Goal: Information Seeking & Learning: Understand process/instructions

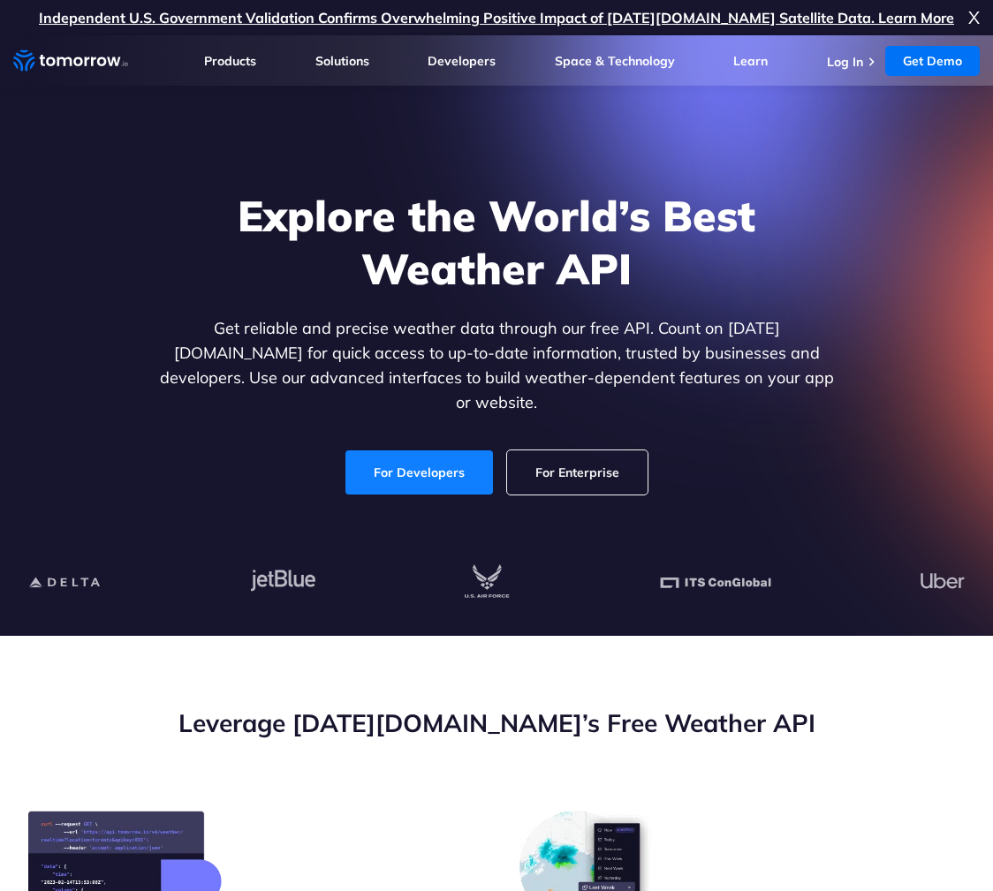
click at [403, 451] on link "For Developers" at bounding box center [418, 472] width 147 height 44
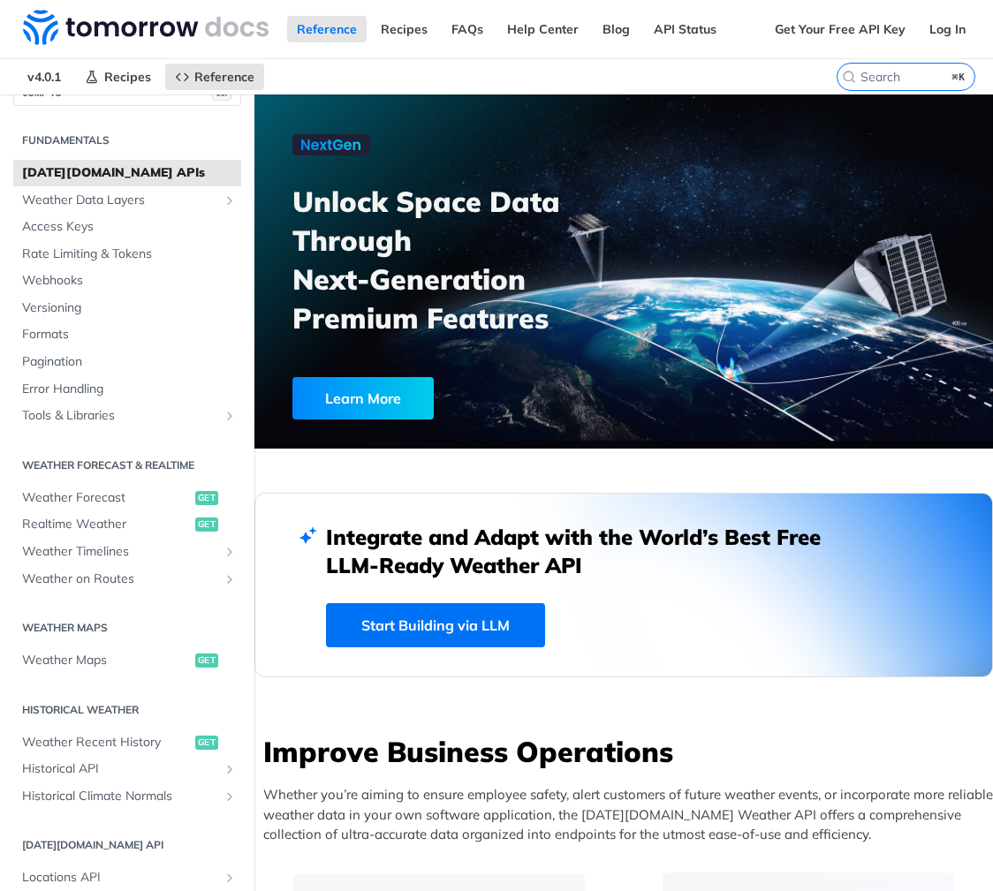
scroll to position [34, 0]
click at [98, 662] on span "Weather Maps" at bounding box center [106, 659] width 169 height 18
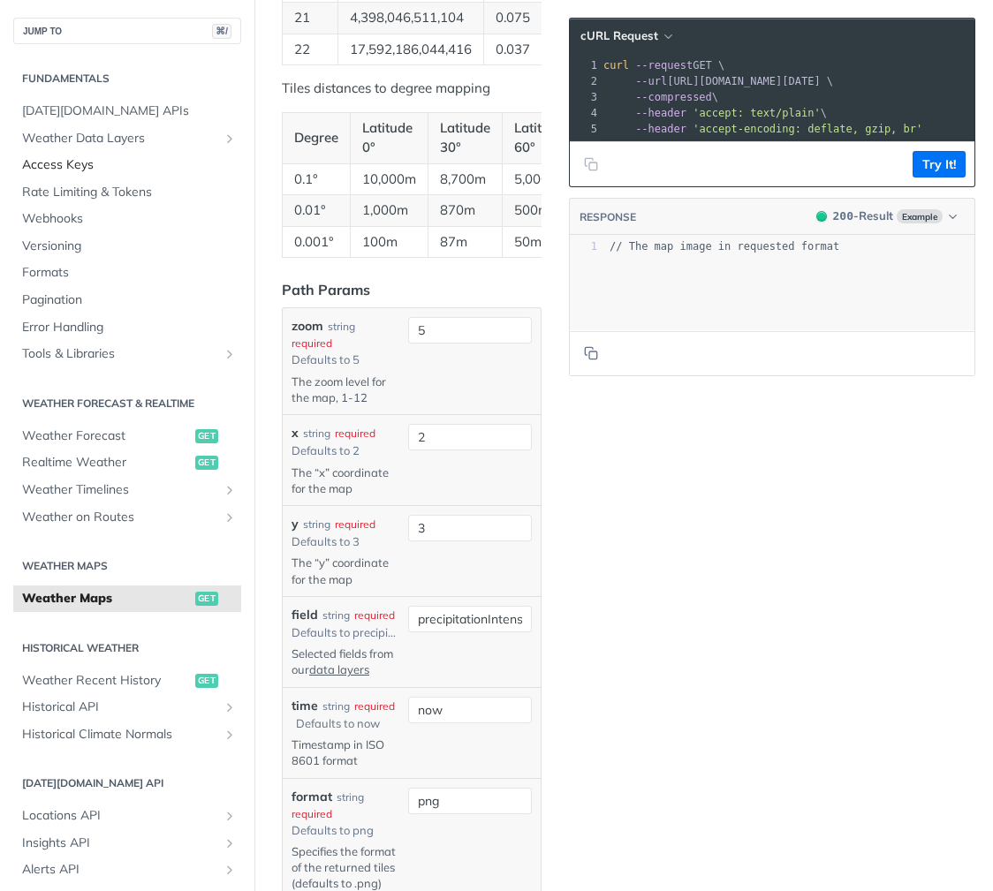
click at [45, 164] on span "Access Keys" at bounding box center [129, 165] width 215 height 18
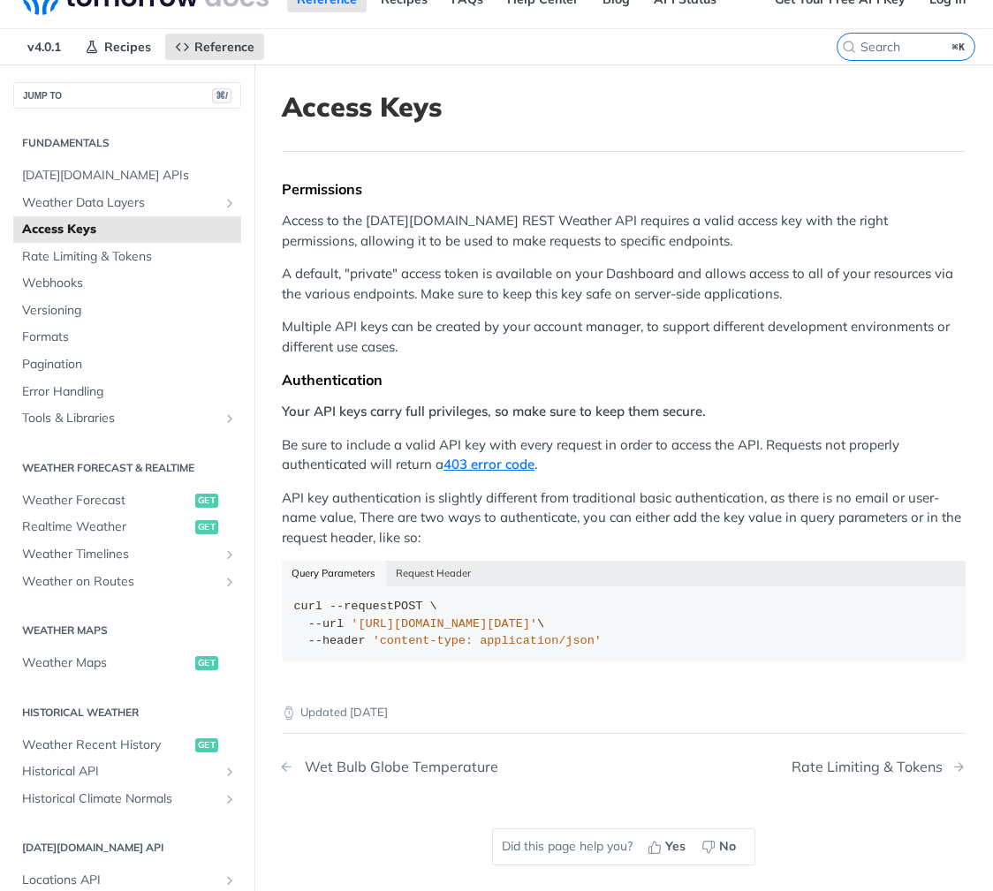
scroll to position [31, 0]
click at [72, 172] on span "[DATE][DOMAIN_NAME] APIs" at bounding box center [129, 175] width 215 height 18
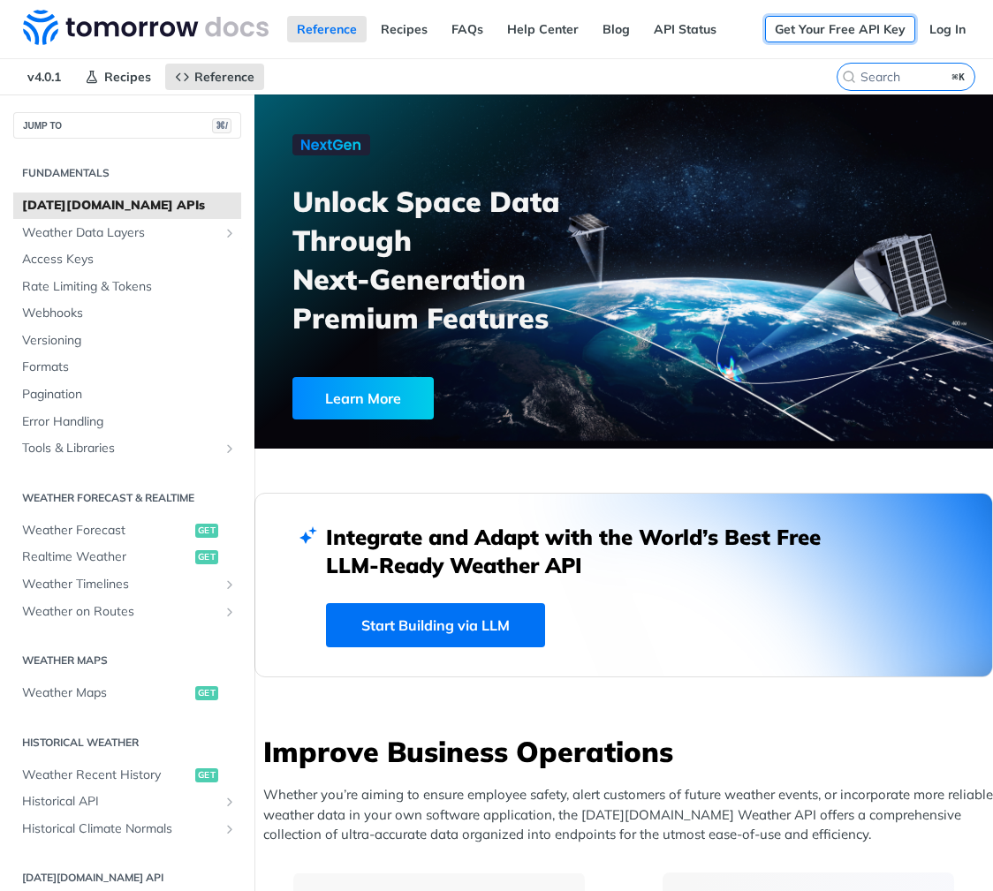
click at [872, 29] on link "Get Your Free API Key" at bounding box center [840, 29] width 150 height 26
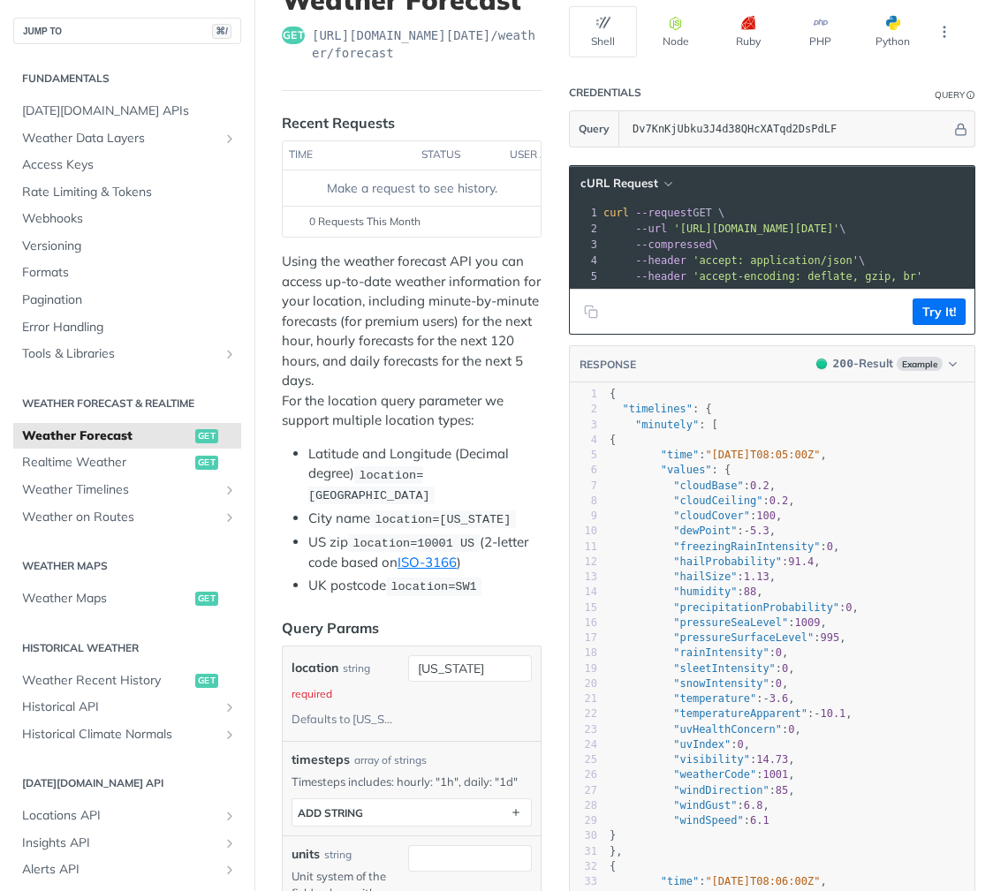
scroll to position [138, 0]
click at [940, 312] on button "Try It!" at bounding box center [938, 311] width 53 height 26
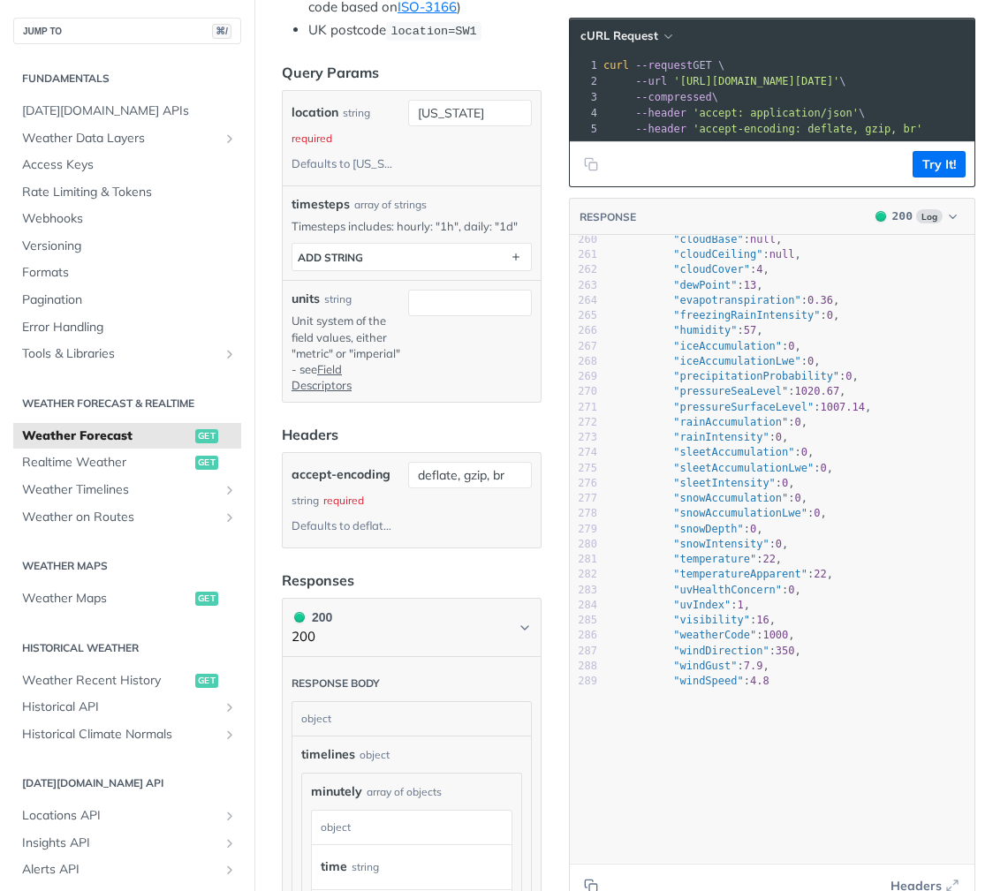
scroll to position [4670, 0]
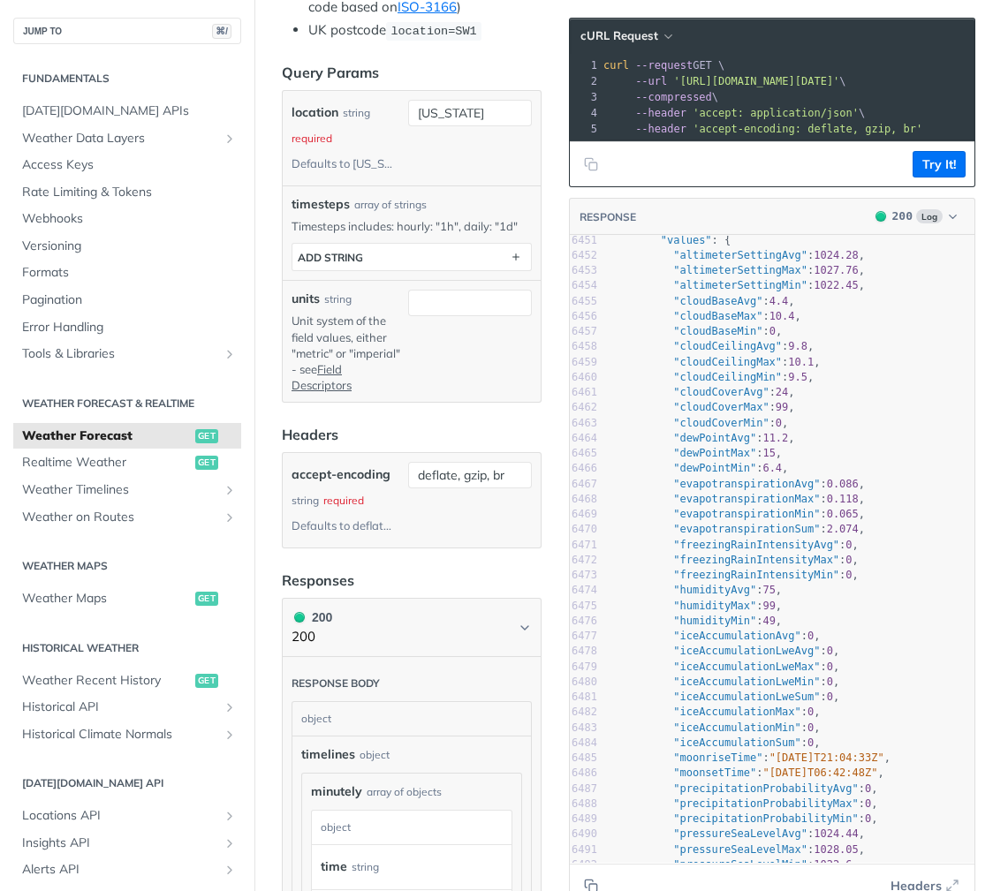
click at [967, 812] on pre ""precipitationProbabilityMin" : 0 ," at bounding box center [790, 819] width 368 height 15
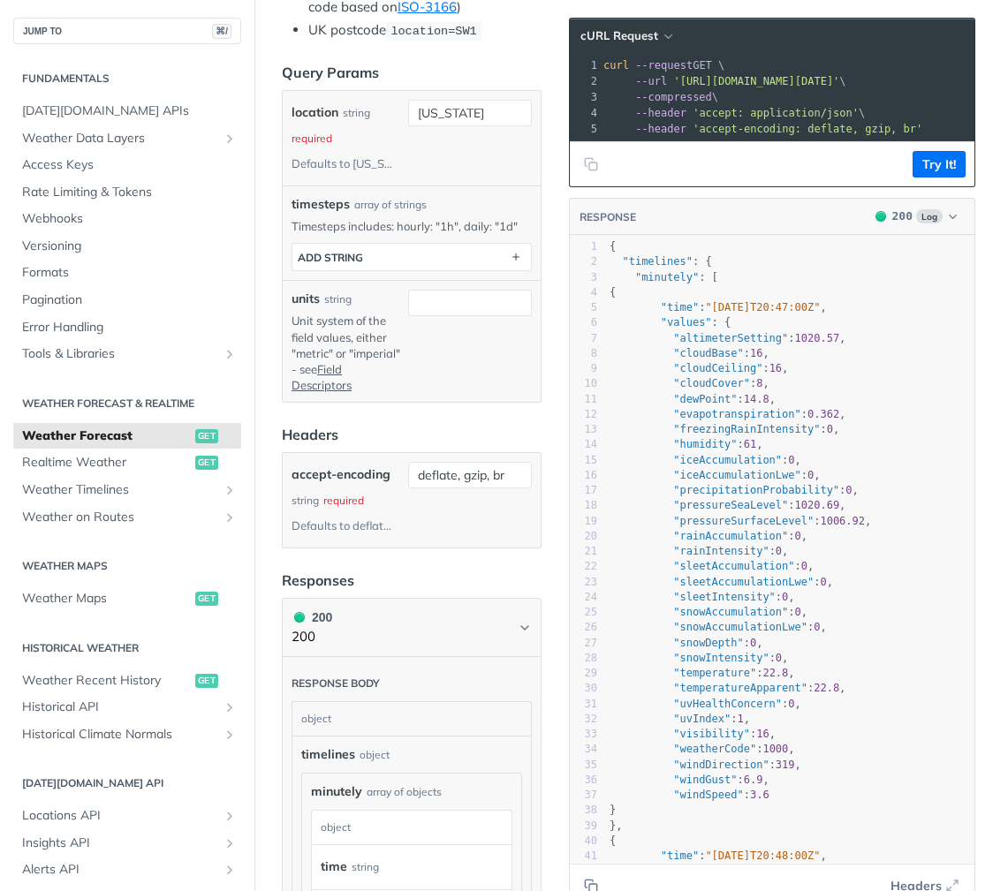
click at [414, 173] on div "new york" at bounding box center [470, 138] width 124 height 77
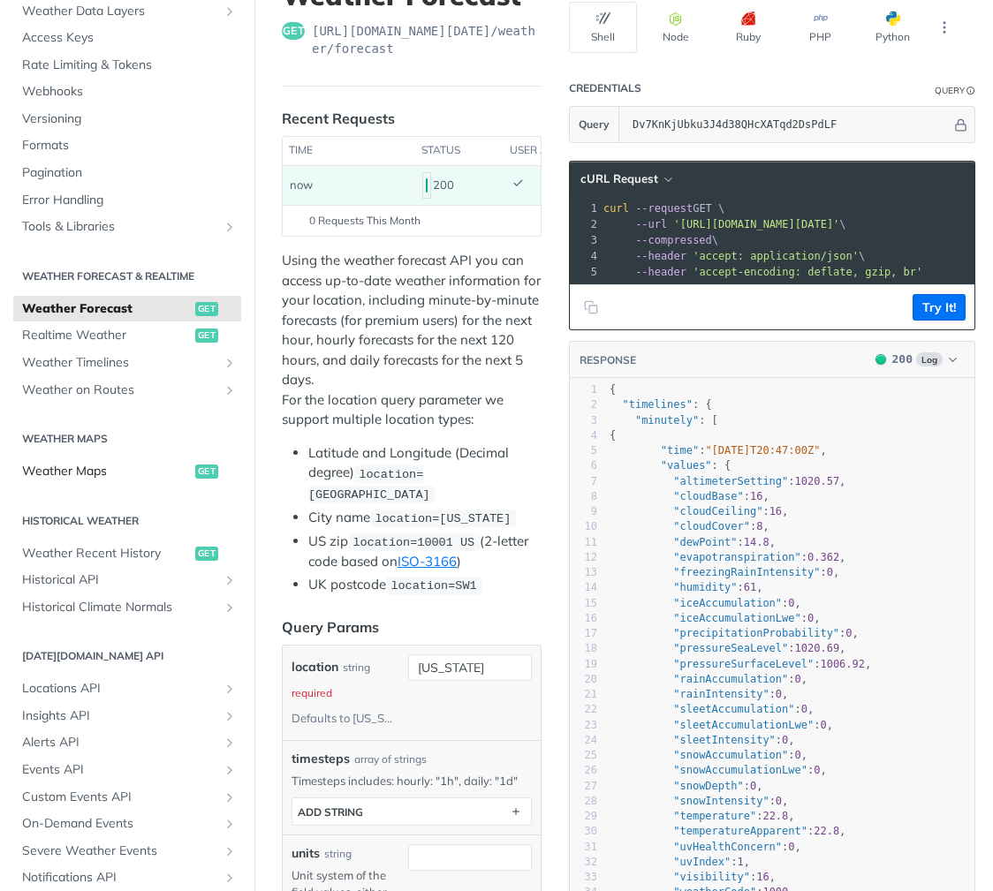
click at [92, 479] on span "Weather Maps" at bounding box center [106, 472] width 169 height 18
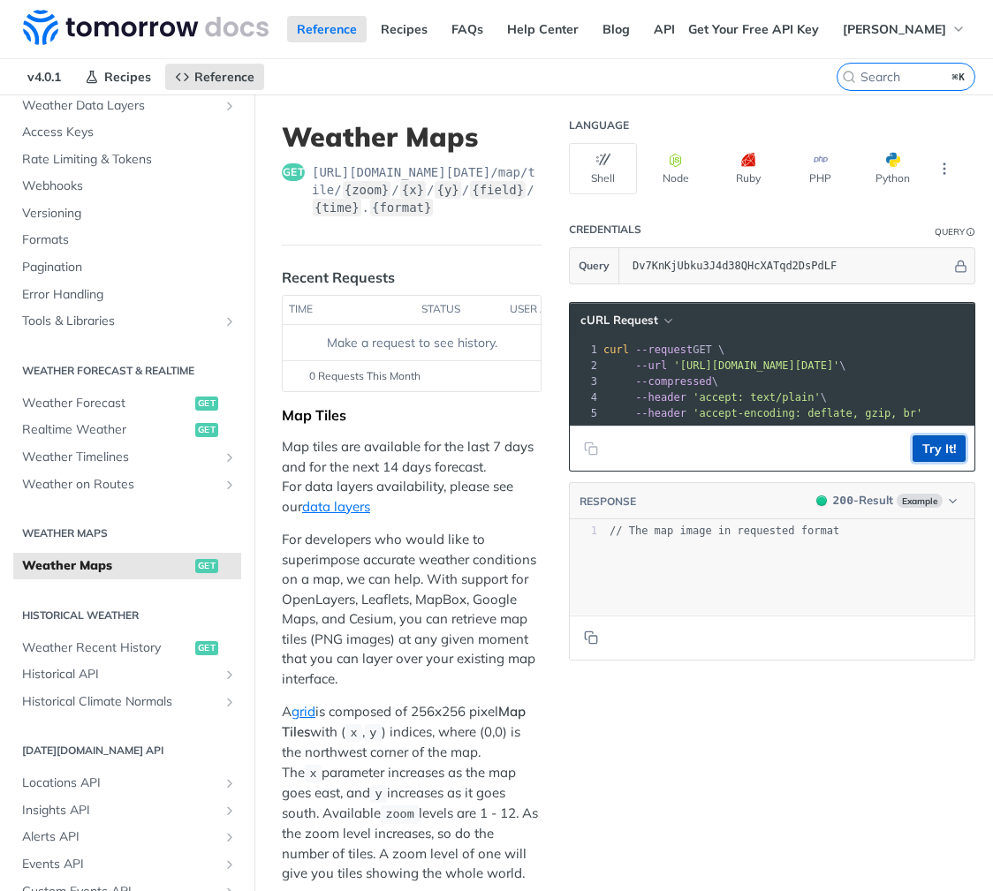
click at [940, 451] on button "Try It!" at bounding box center [938, 448] width 53 height 26
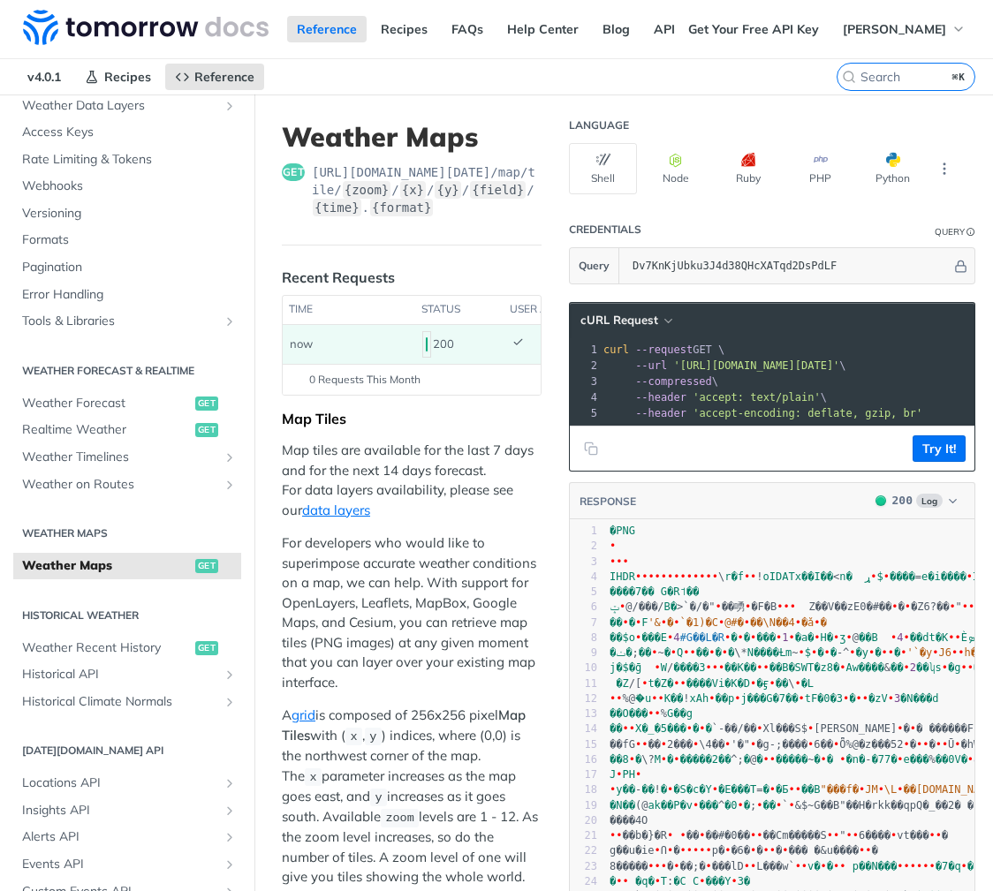
click at [616, 537] on span "�PNG" at bounding box center [622, 531] width 26 height 12
click at [955, 502] on icon "button" at bounding box center [952, 501] width 13 height 13
click at [815, 499] on header "RESPONSE 200 Log text/plain 200 - Result Clear Response" at bounding box center [772, 501] width 404 height 37
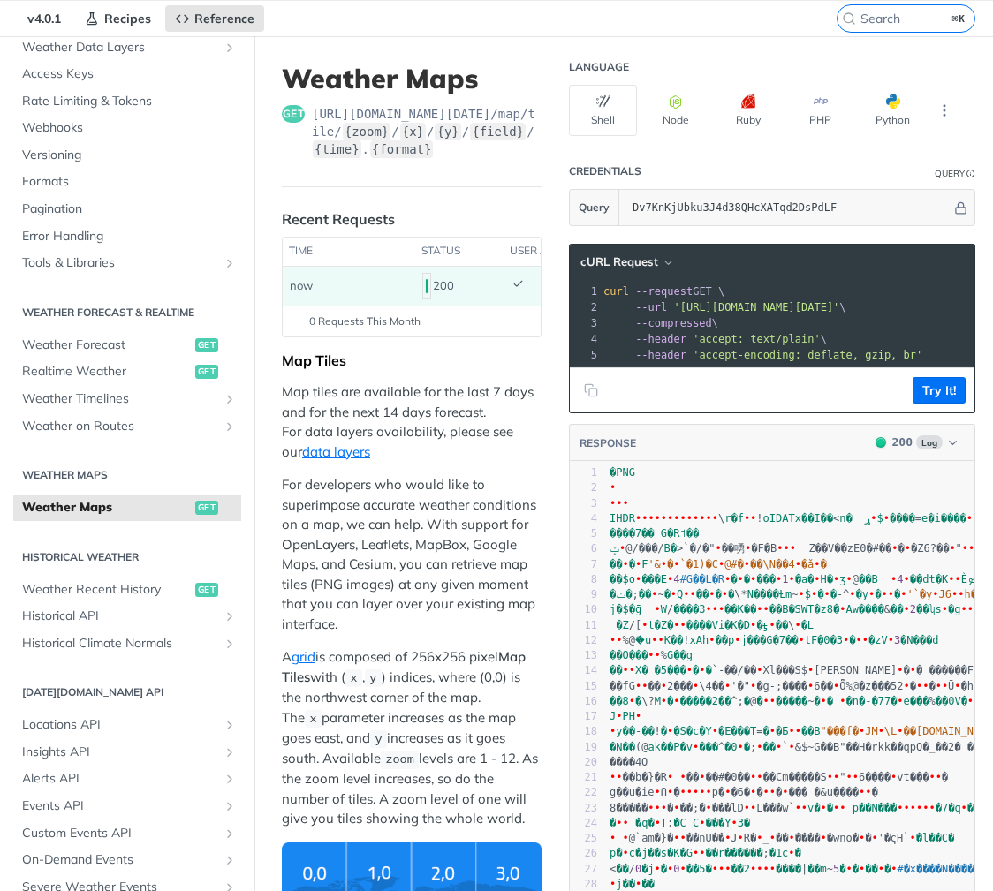
click at [386, 454] on p "Map tiles are available for the last 7 days and for the next 14 days forecast. …" at bounding box center [412, 421] width 260 height 79
click at [332, 453] on link "data layers" at bounding box center [336, 451] width 68 height 17
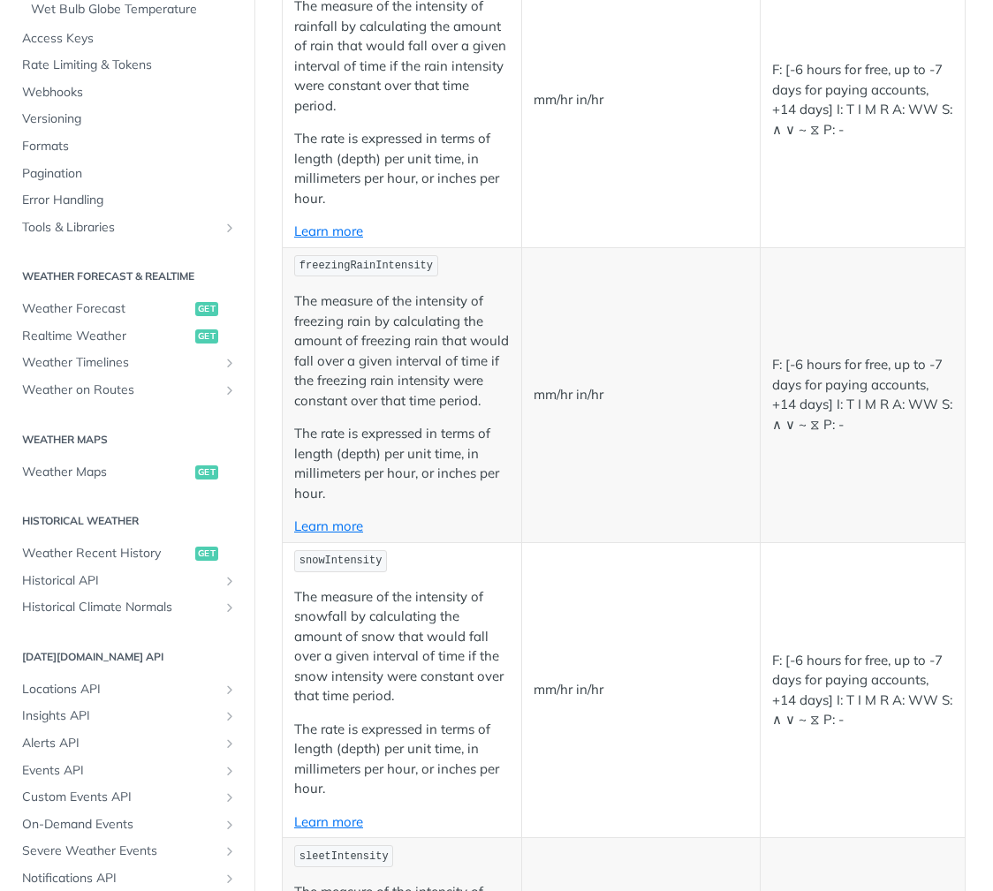
scroll to position [2442, 0]
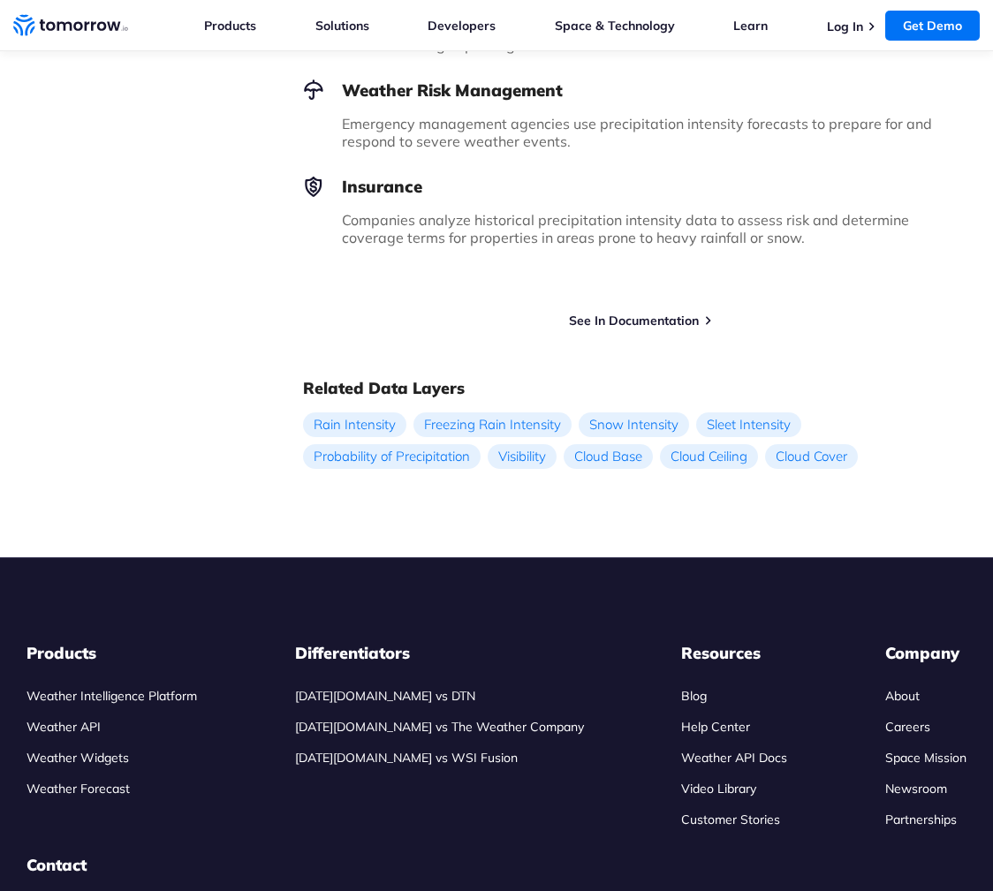
scroll to position [1692, 0]
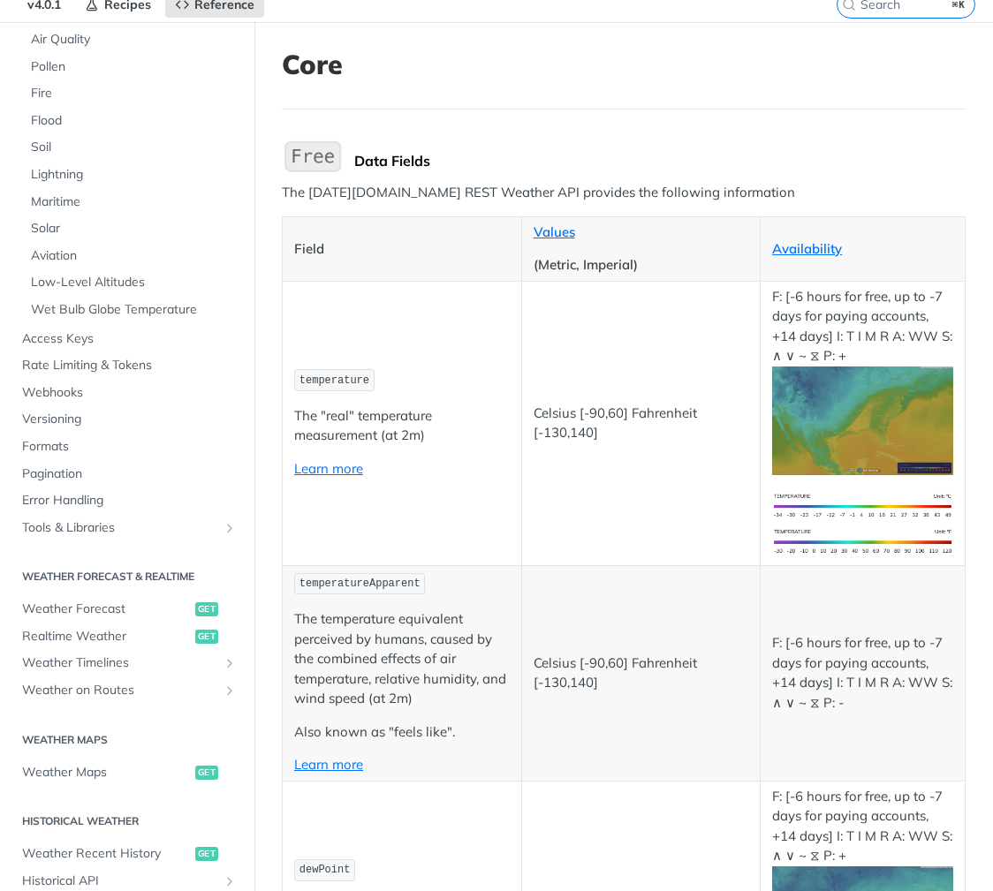
scroll to position [93, 0]
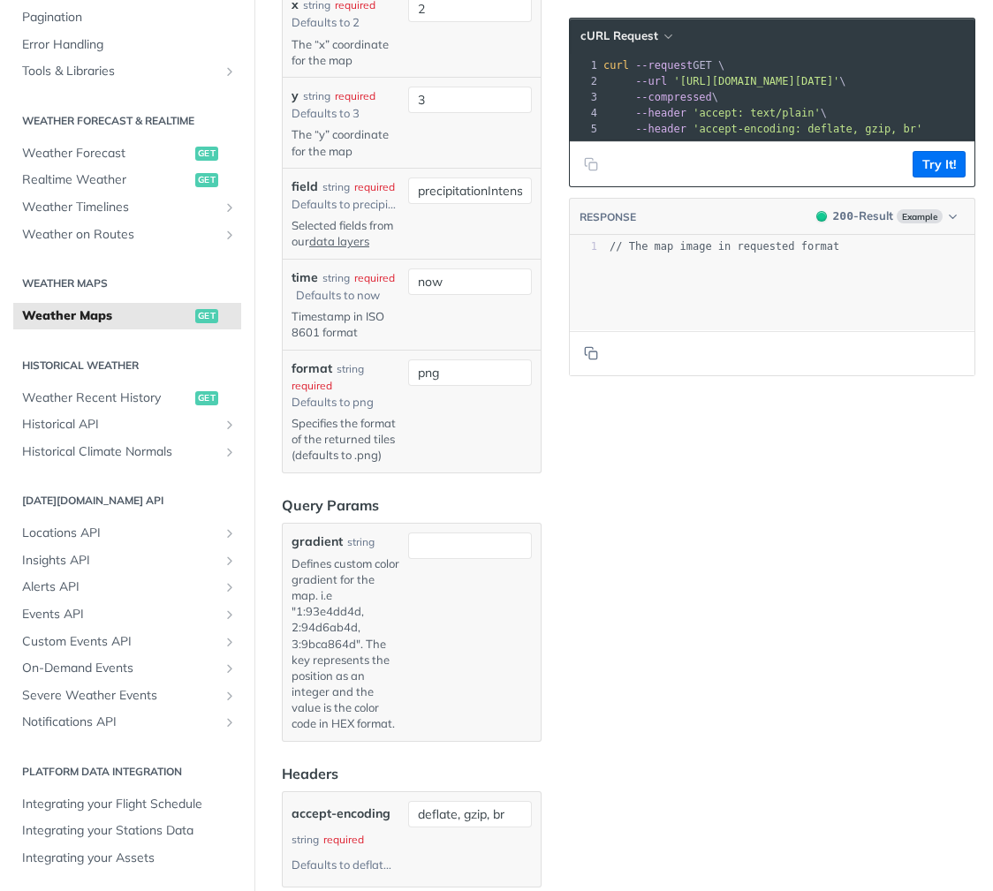
scroll to position [2238, 0]
click at [478, 206] on input "precipitationIntensity" at bounding box center [470, 192] width 124 height 26
click at [464, 161] on div "3" at bounding box center [470, 124] width 124 height 72
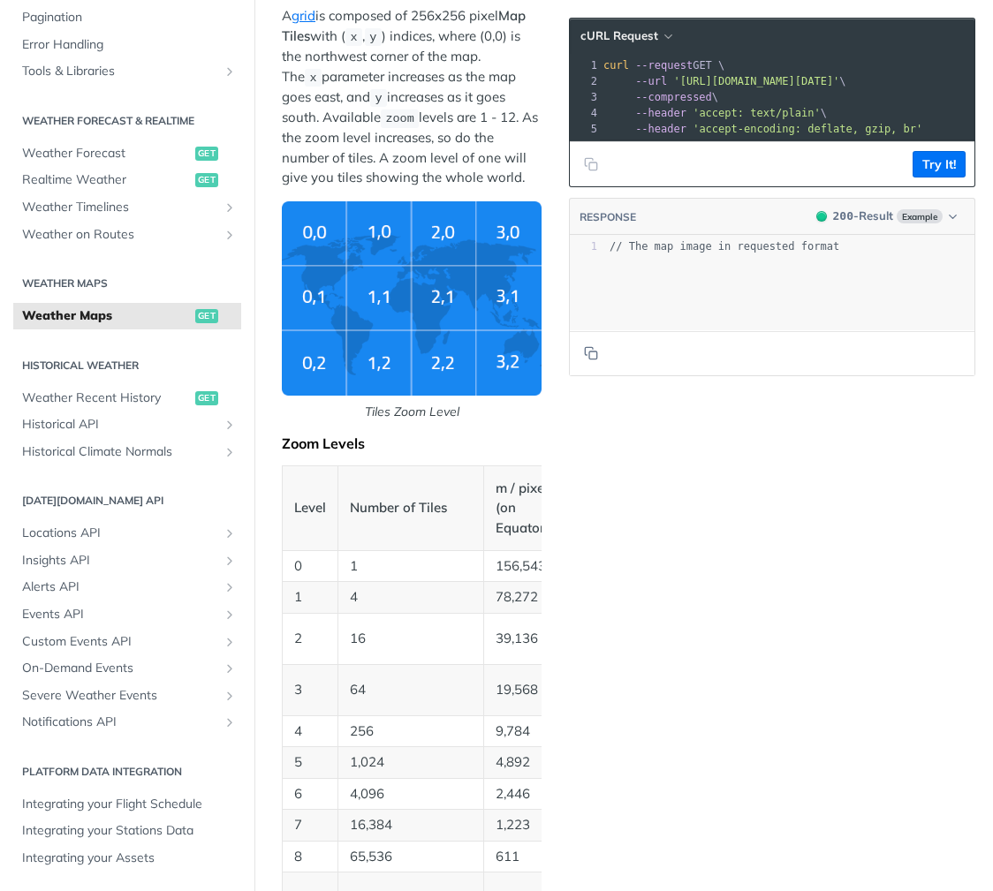
scroll to position [668, 0]
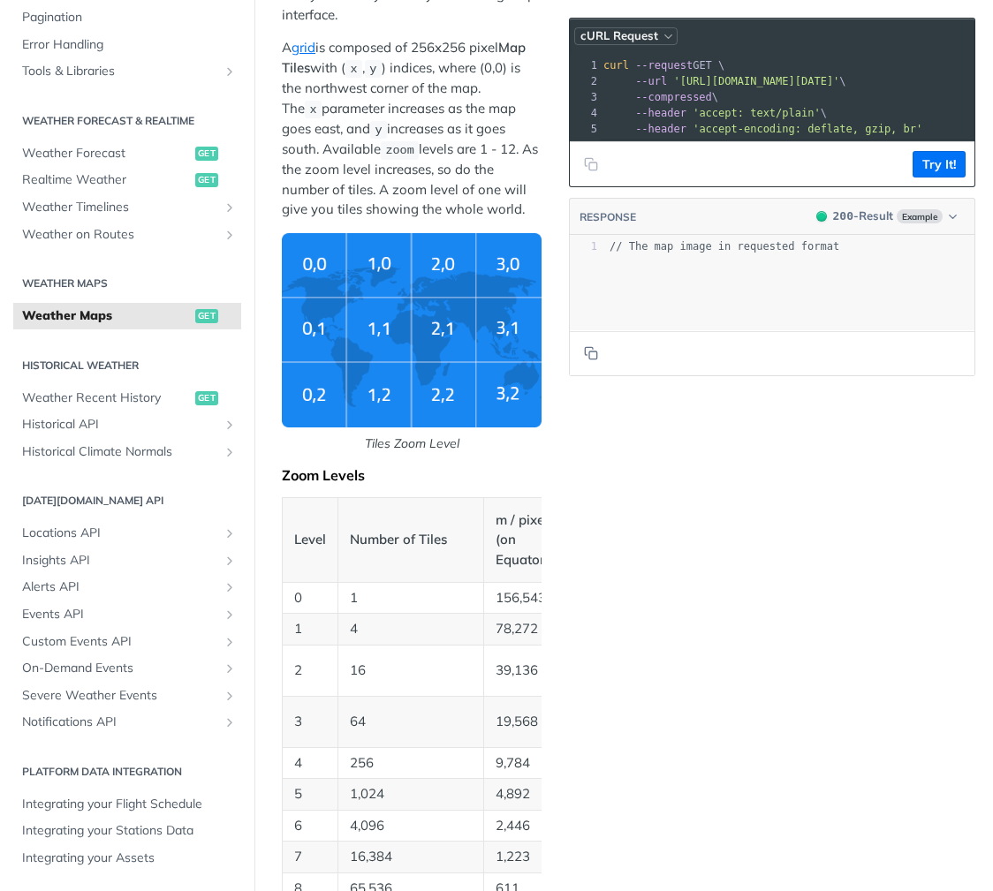
click at [643, 36] on span "cURL Request" at bounding box center [619, 35] width 78 height 15
click at [526, 29] on div "Map Tiles Map tiles are available for the last 7 days and for the next 14 days …" at bounding box center [412, 669] width 260 height 1854
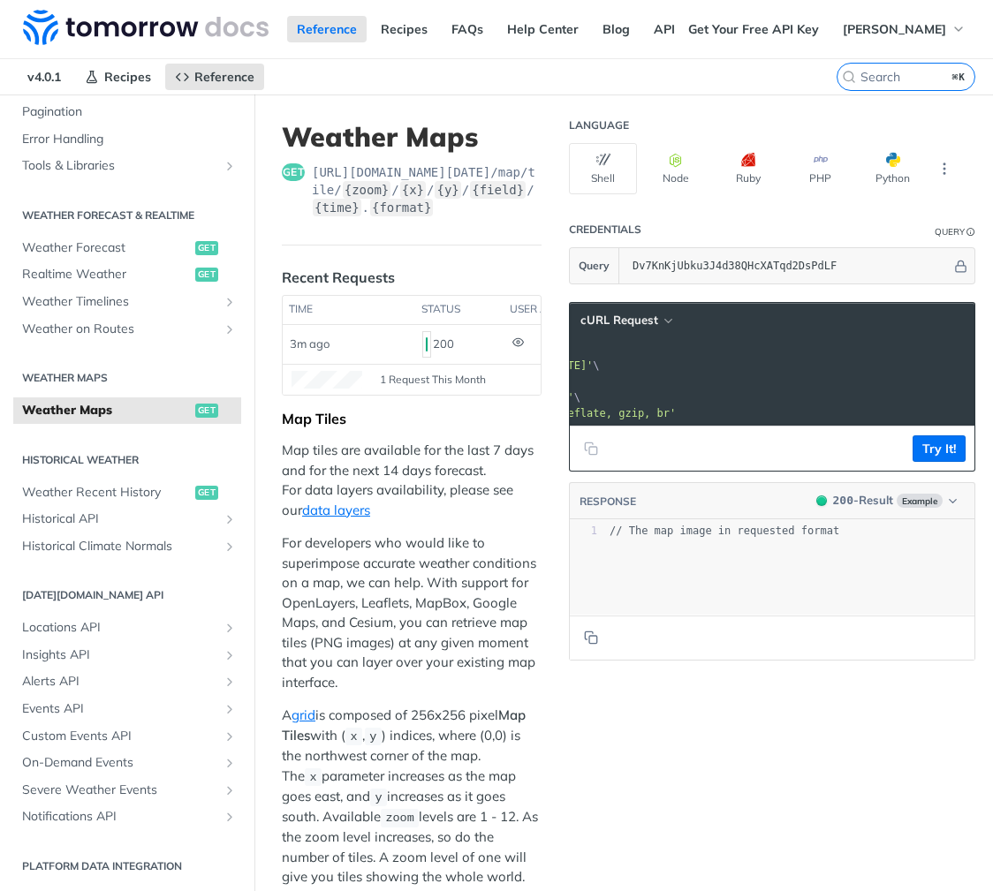
scroll to position [0, 261]
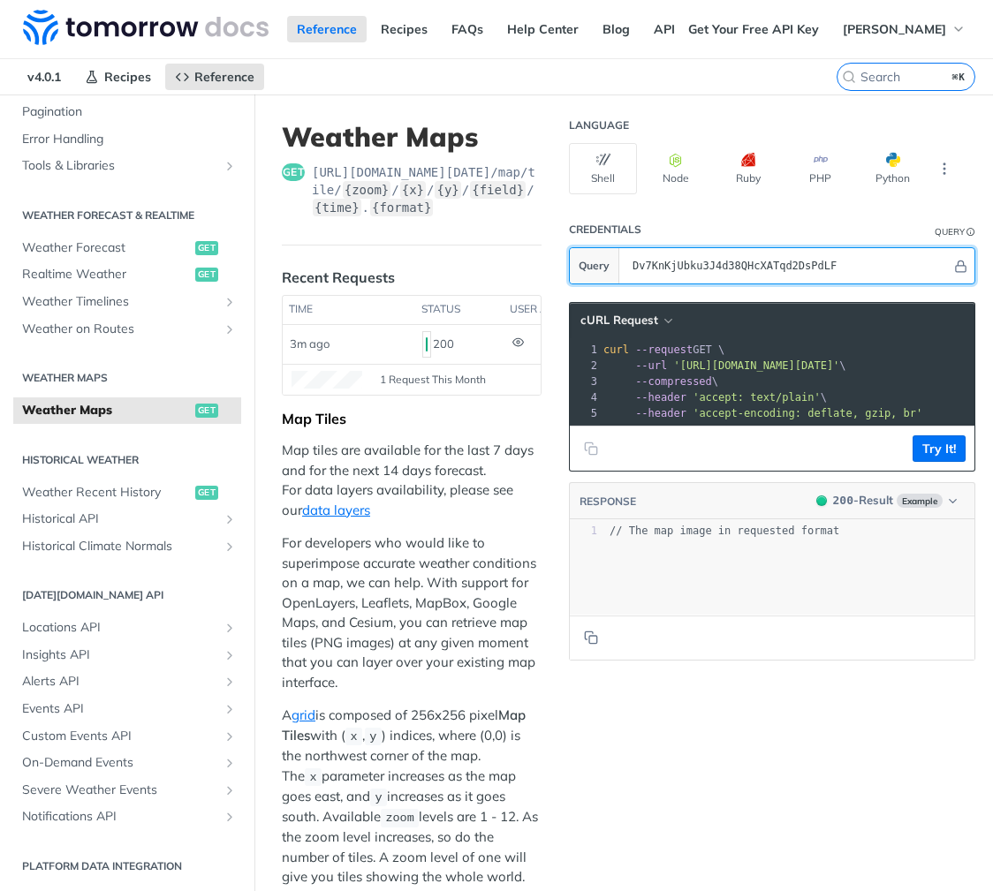
click at [668, 269] on input "Dv7KnKjUbku3J4d38QHcXATqd2DsPdLF" at bounding box center [787, 265] width 328 height 35
click at [662, 264] on input "Dv7KnKjUbku3J4d38QHcXATqd2DsPdLF" at bounding box center [787, 265] width 328 height 35
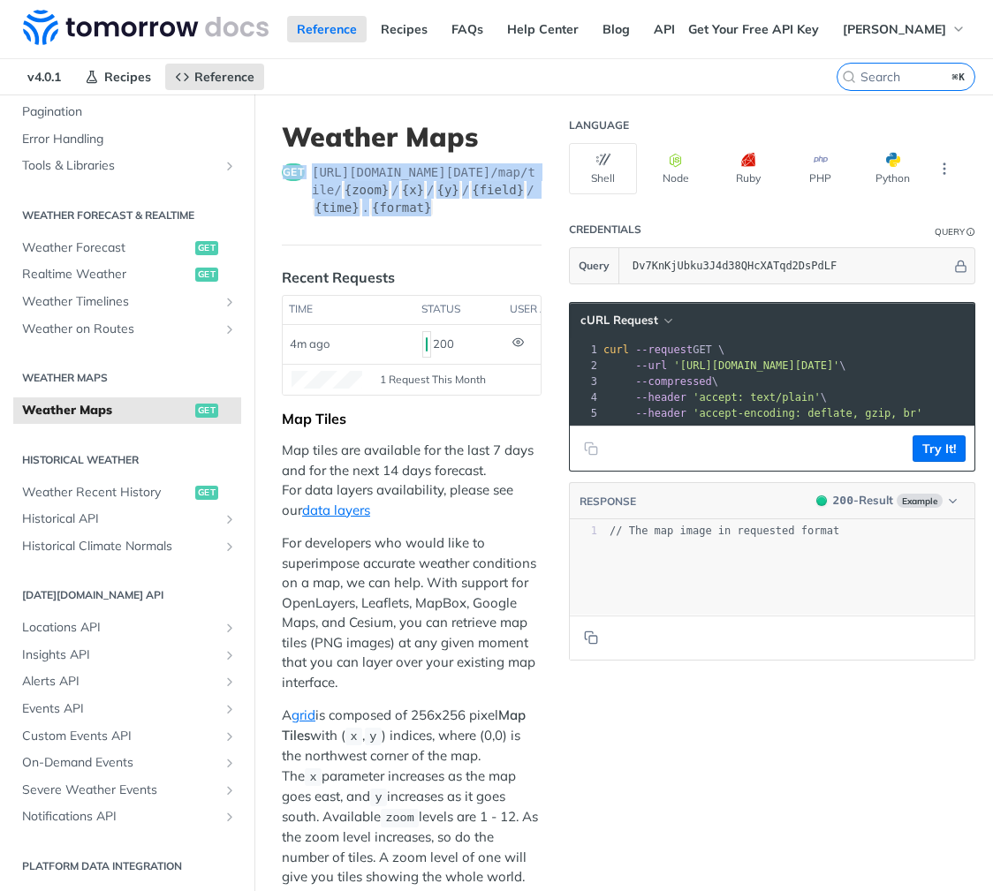
drag, startPoint x: 473, startPoint y: 208, endPoint x: 283, endPoint y: 162, distance: 196.2
click at [283, 162] on header "Weather Maps get https://api.tomorrow.io/v4 /map/tile/ {zoom} / {x} / {y} / {fi…" at bounding box center [412, 183] width 260 height 125
copy div "get https://api.tomorrow.io/v4 /map/tile/ {zoom} / {x} / {y} / {field} / {time}…"
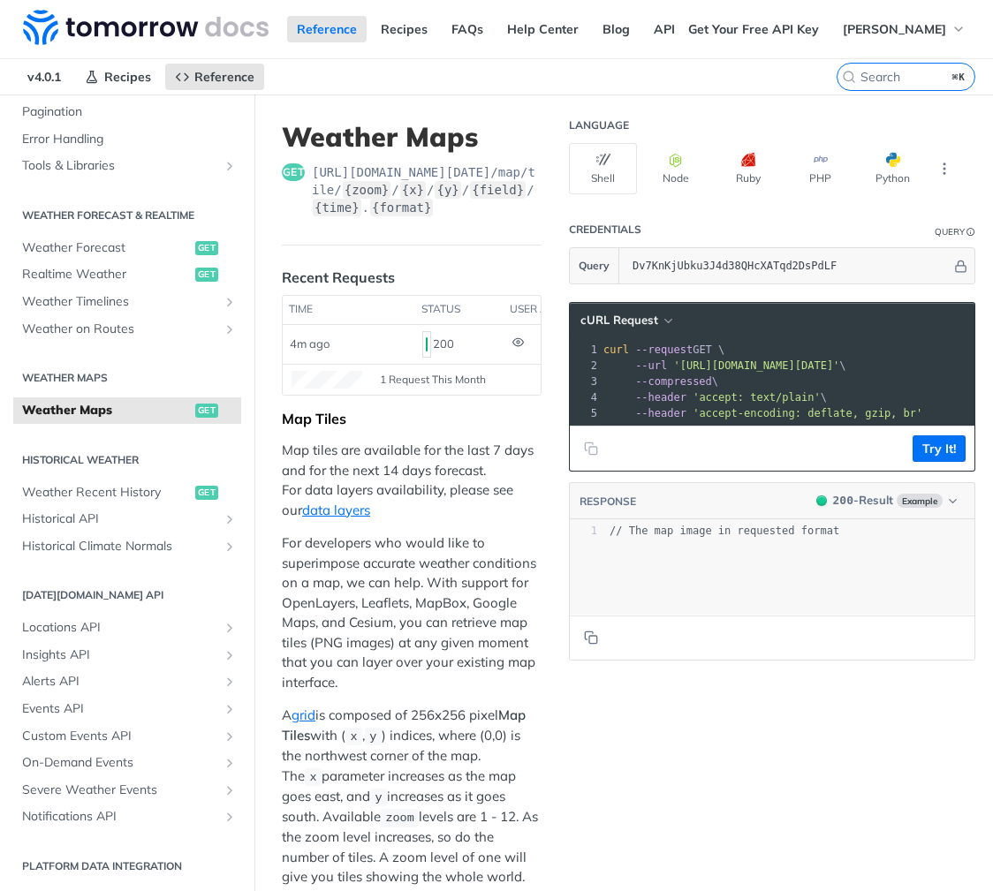
click at [686, 366] on span "'[URL][DOMAIN_NAME][DATE]'" at bounding box center [756, 365] width 166 height 12
drag, startPoint x: 680, startPoint y: 366, endPoint x: 954, endPoint y: 353, distance: 274.1
click at [397, 367] on span "'[URL][DOMAIN_NAME][DATE]'" at bounding box center [314, 365] width 166 height 12
copy span "https://api.tomorrow.io/v4/map/tile/5/2/3/precipitationIntensity/now.png?apikey…"
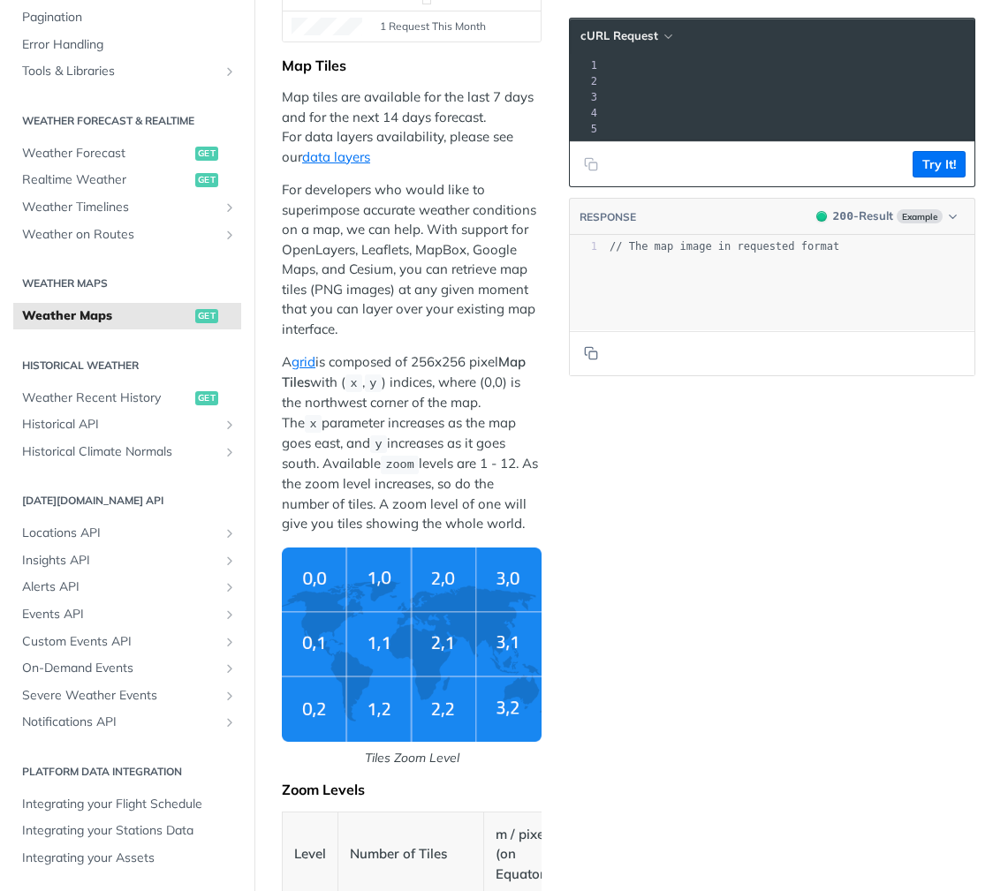
scroll to position [322, 0]
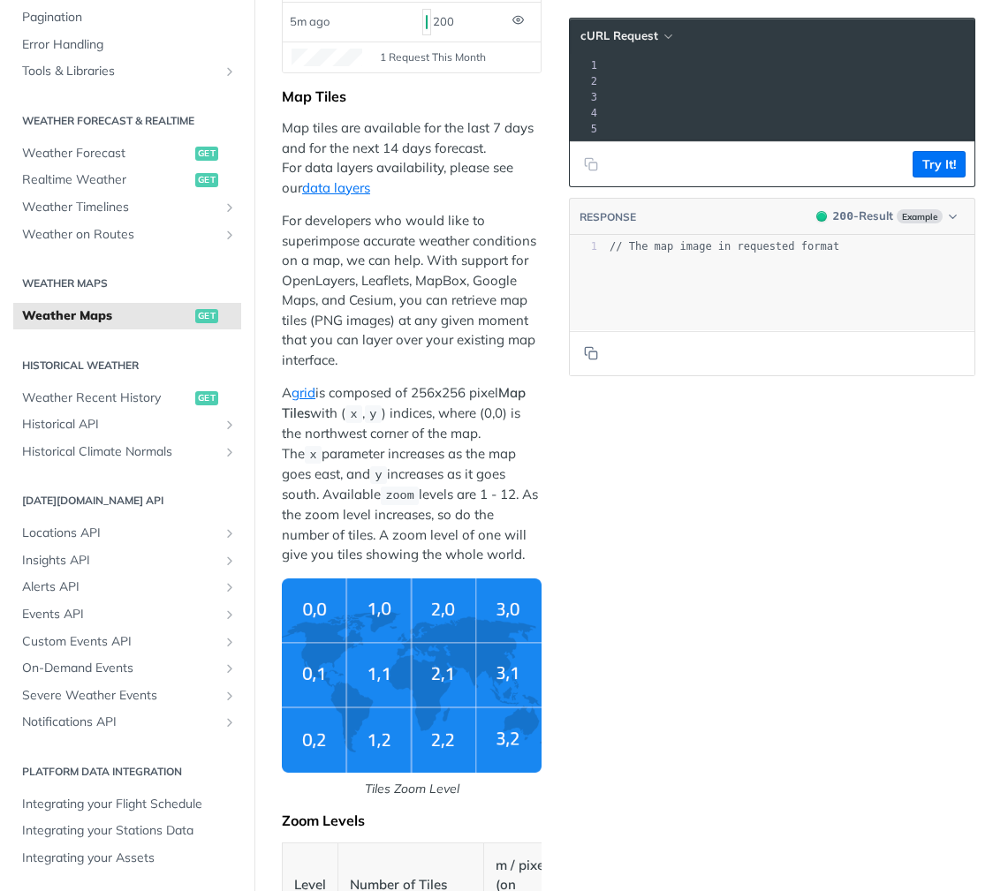
click at [454, 557] on p "A grid is composed of 256x256 pixel Map Tiles with ( x , y ) indices, where (0,…" at bounding box center [412, 474] width 260 height 182
drag, startPoint x: 454, startPoint y: 555, endPoint x: 276, endPoint y: 98, distance: 490.6
copy div "Map tiles are available for the last 7 days and for the next 14 days forecast. …"
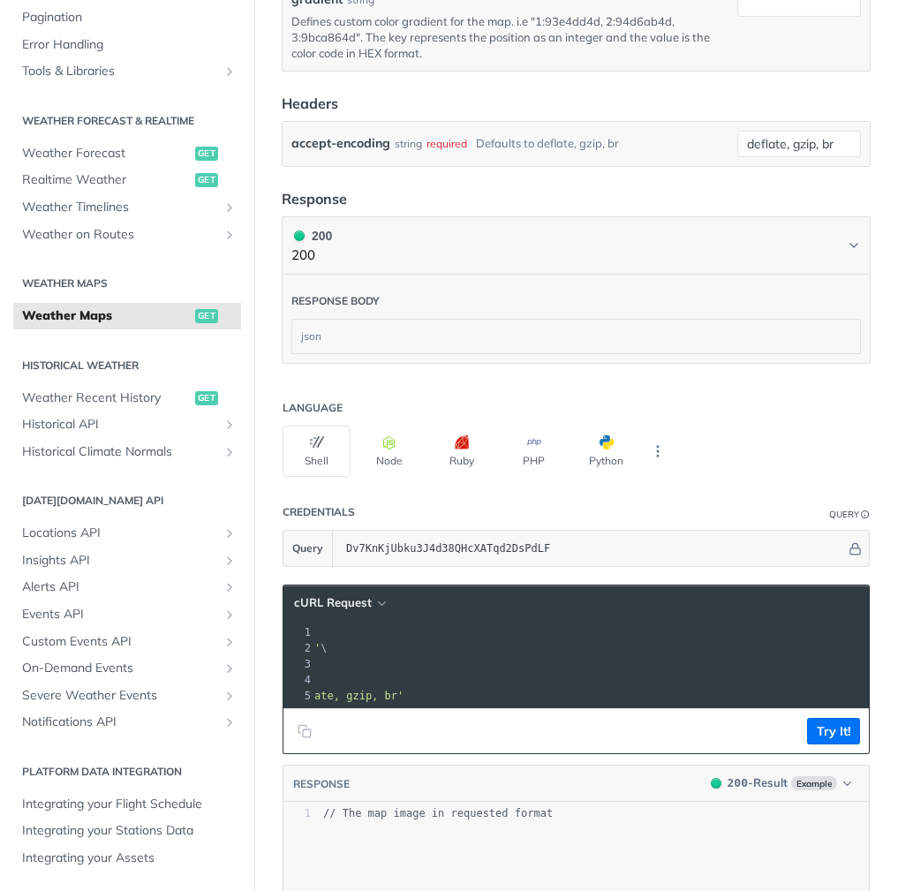
scroll to position [2445, 0]
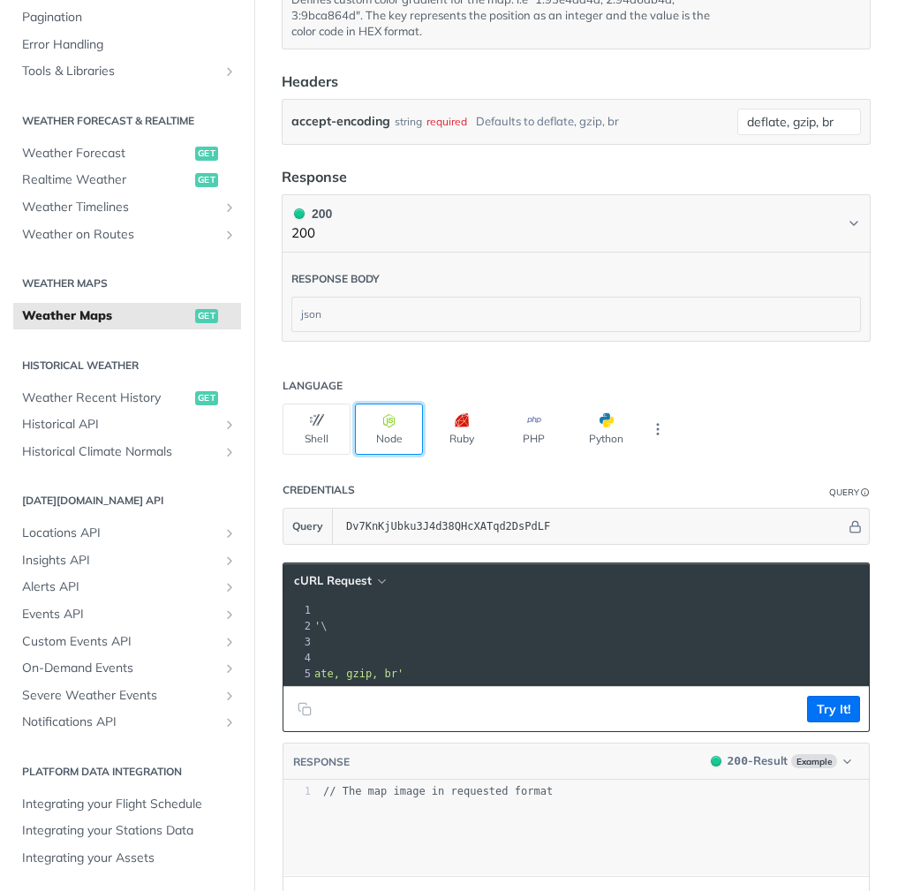
click at [389, 427] on icon "button" at bounding box center [389, 420] width 14 height 14
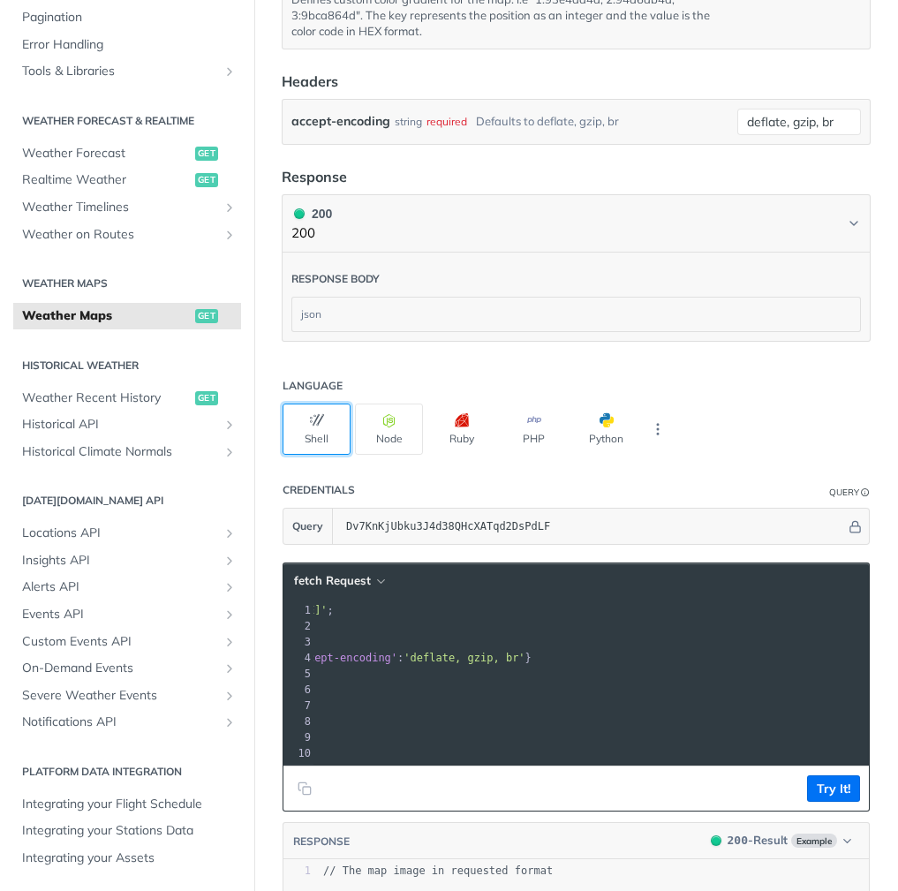
click at [301, 443] on button "Shell" at bounding box center [317, 429] width 68 height 51
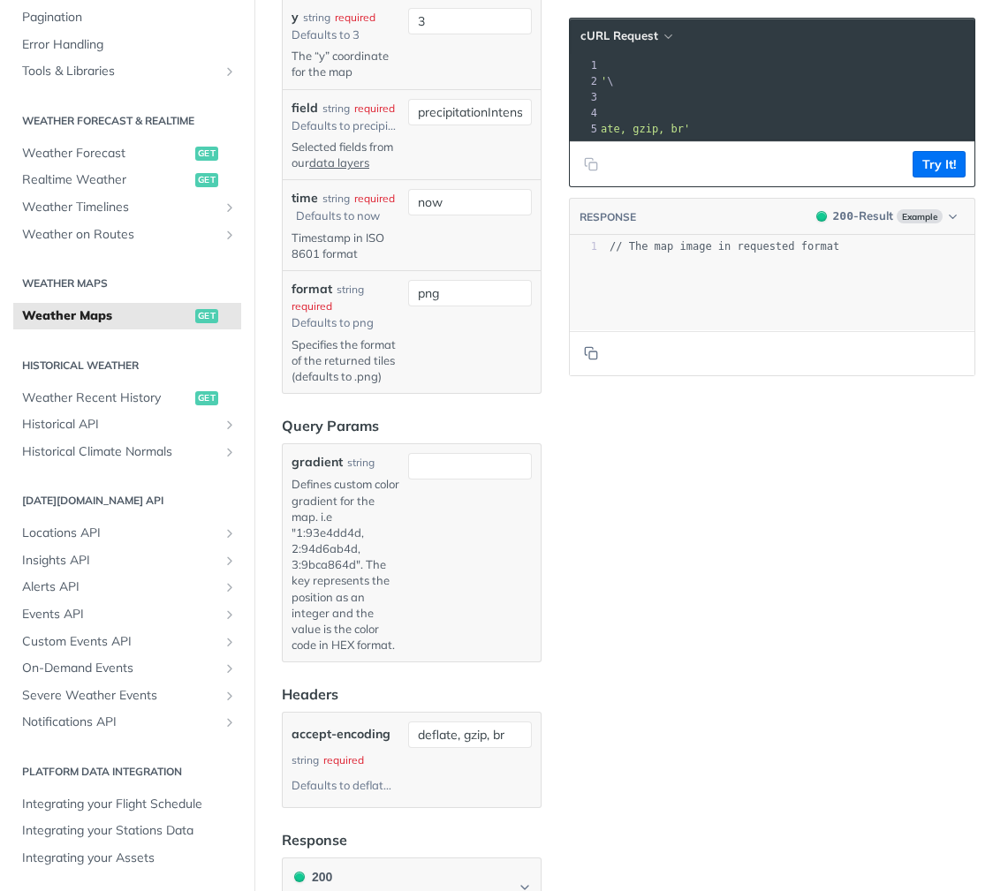
scroll to position [2462, 0]
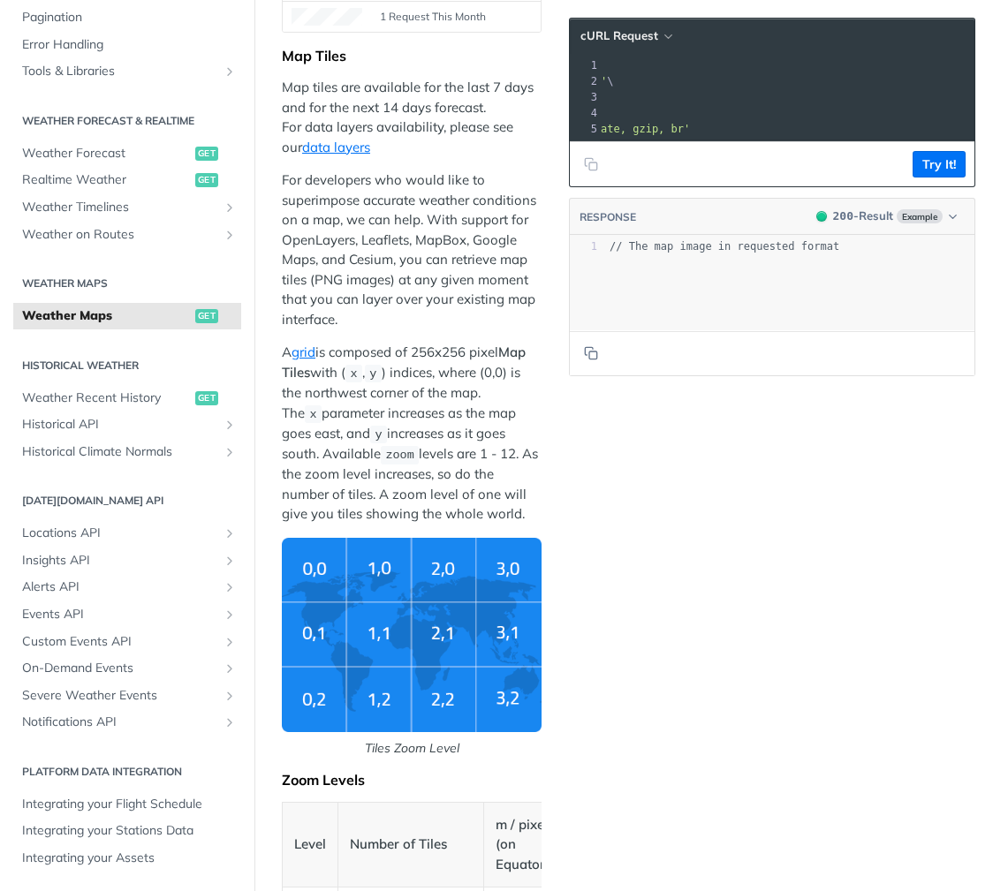
click at [348, 479] on p "A grid is composed of 256x256 pixel Map Tiles with ( x , y ) indices, where (0,…" at bounding box center [412, 434] width 260 height 182
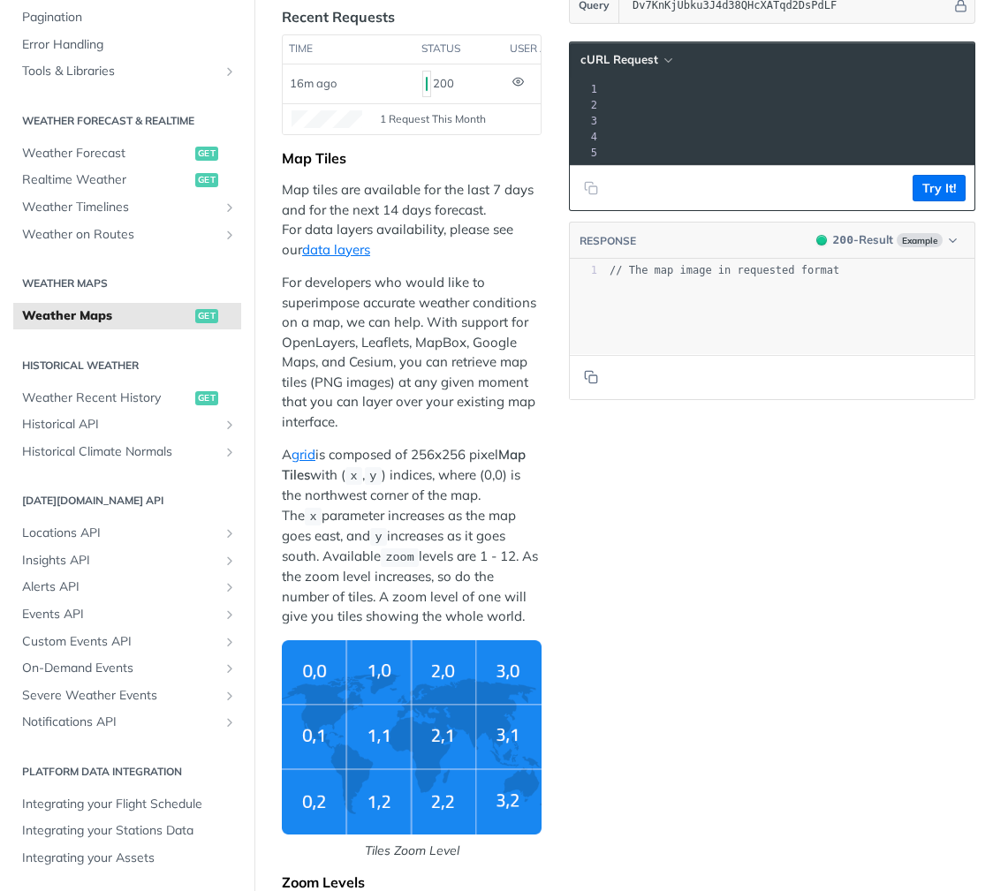
scroll to position [267, 0]
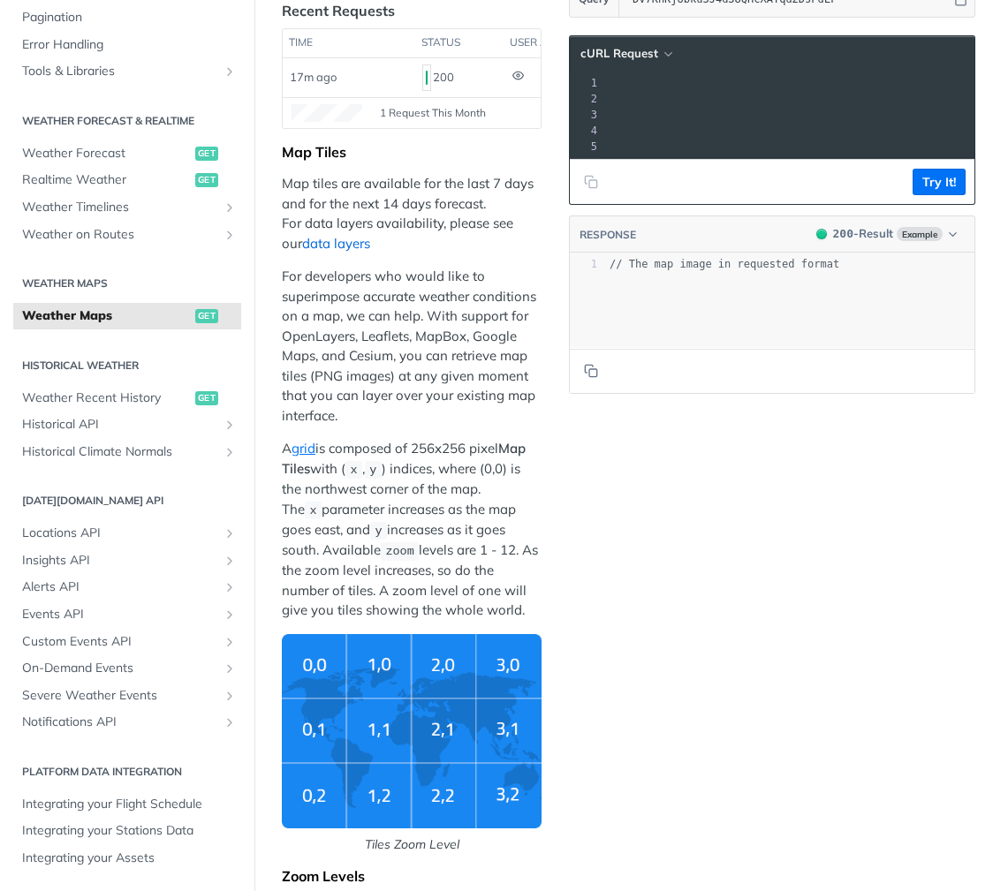
click at [302, 245] on link "data layers" at bounding box center [336, 243] width 68 height 17
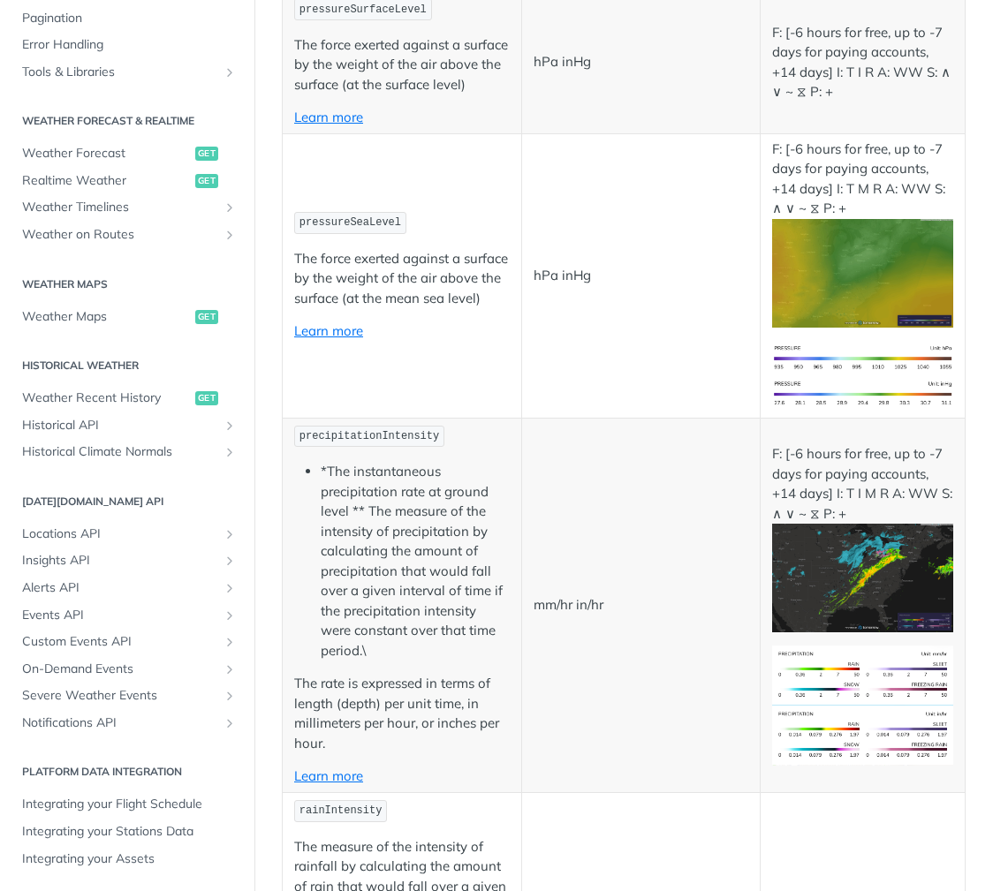
scroll to position [2256, 0]
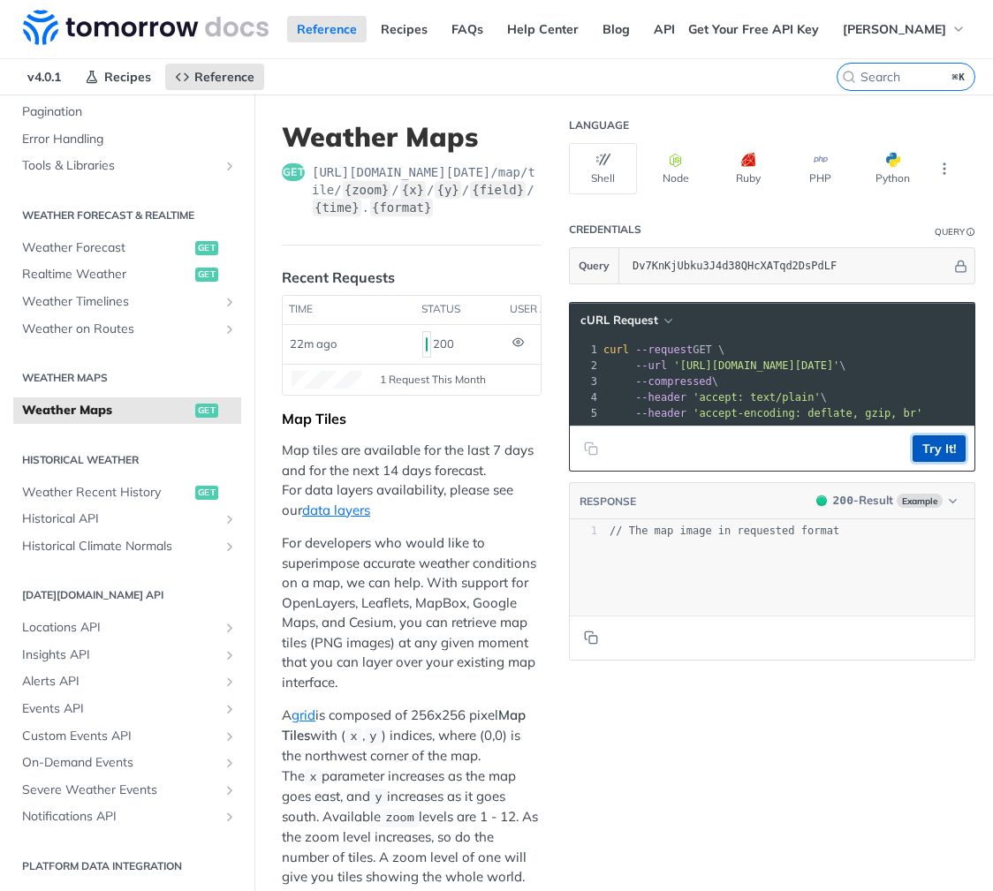
click at [929, 450] on button "Try It!" at bounding box center [938, 448] width 53 height 26
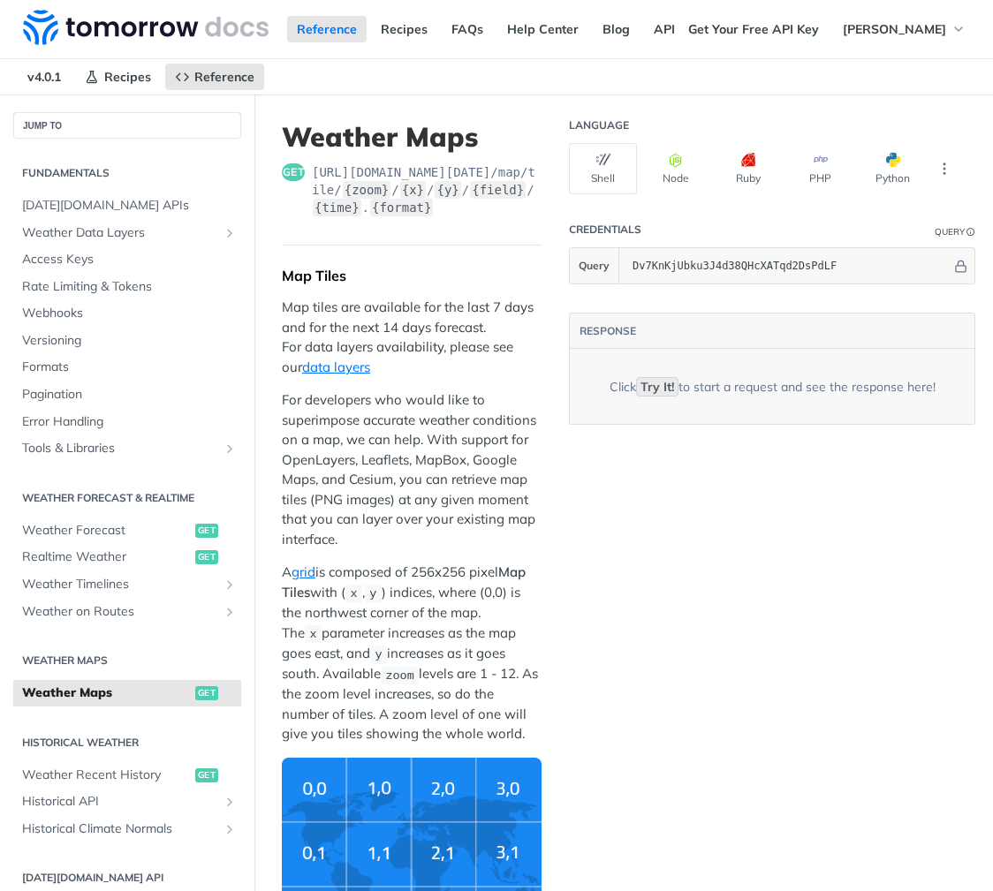
scroll to position [283, 0]
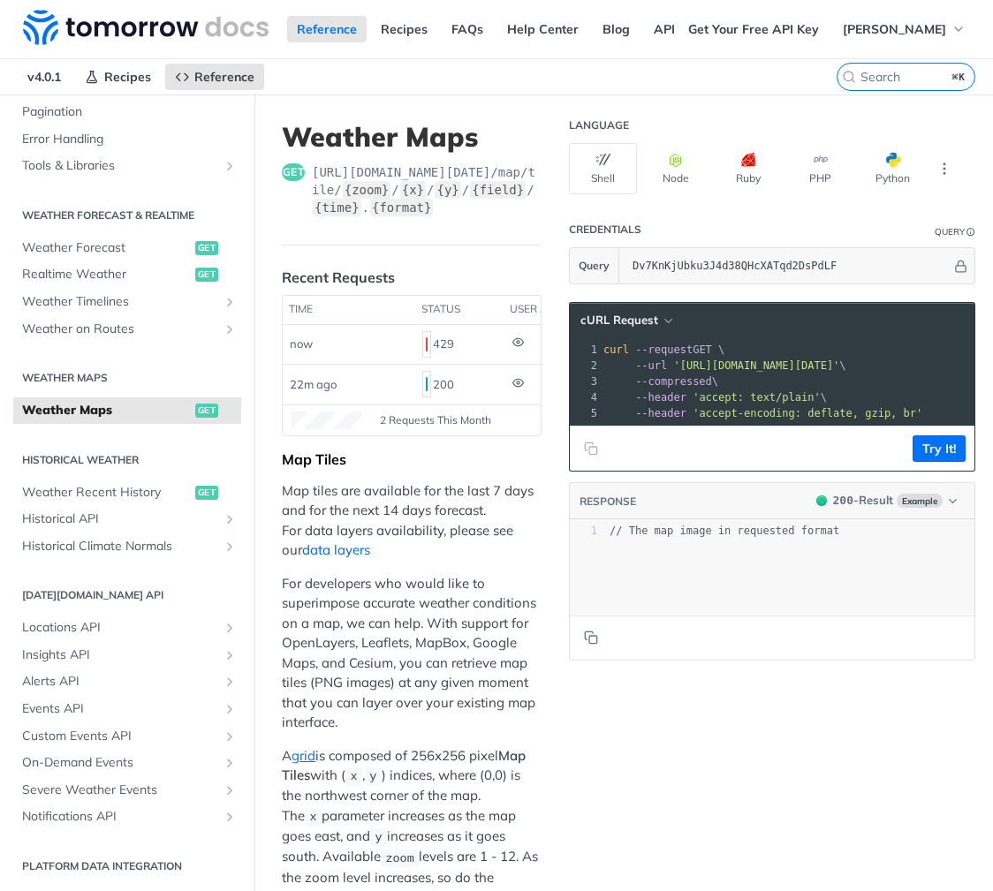
click at [302, 551] on link "data layers" at bounding box center [336, 549] width 68 height 17
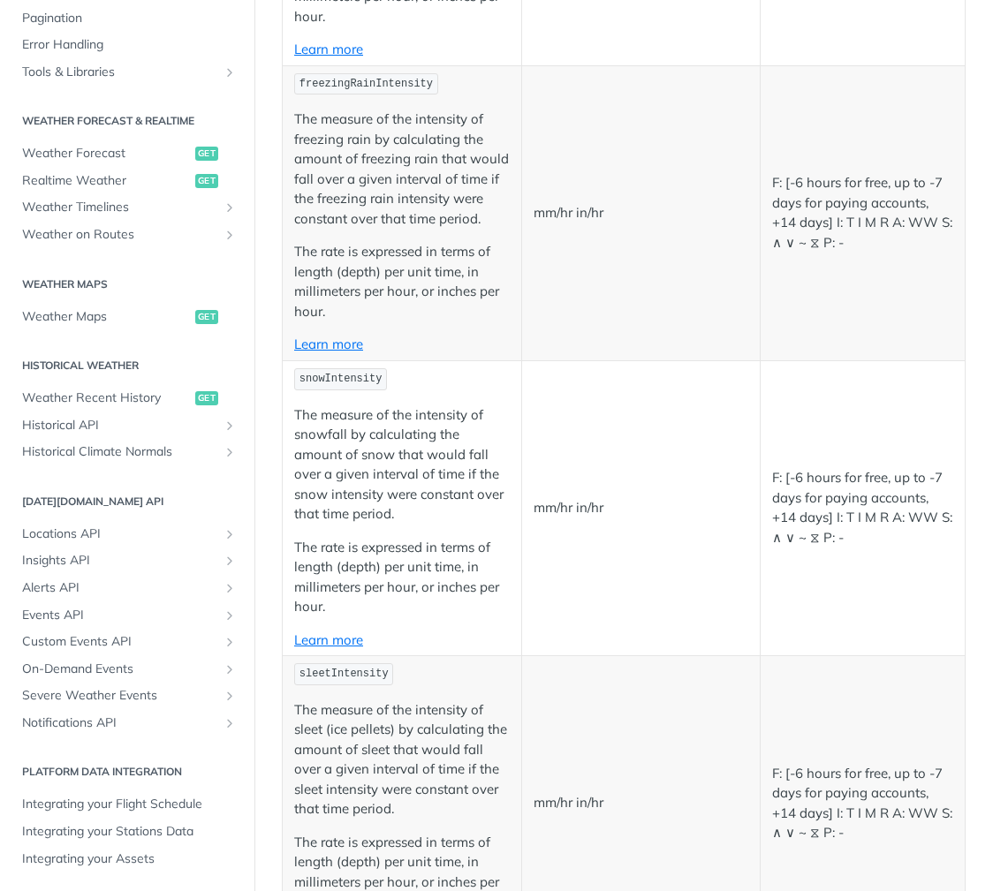
scroll to position [2321, 0]
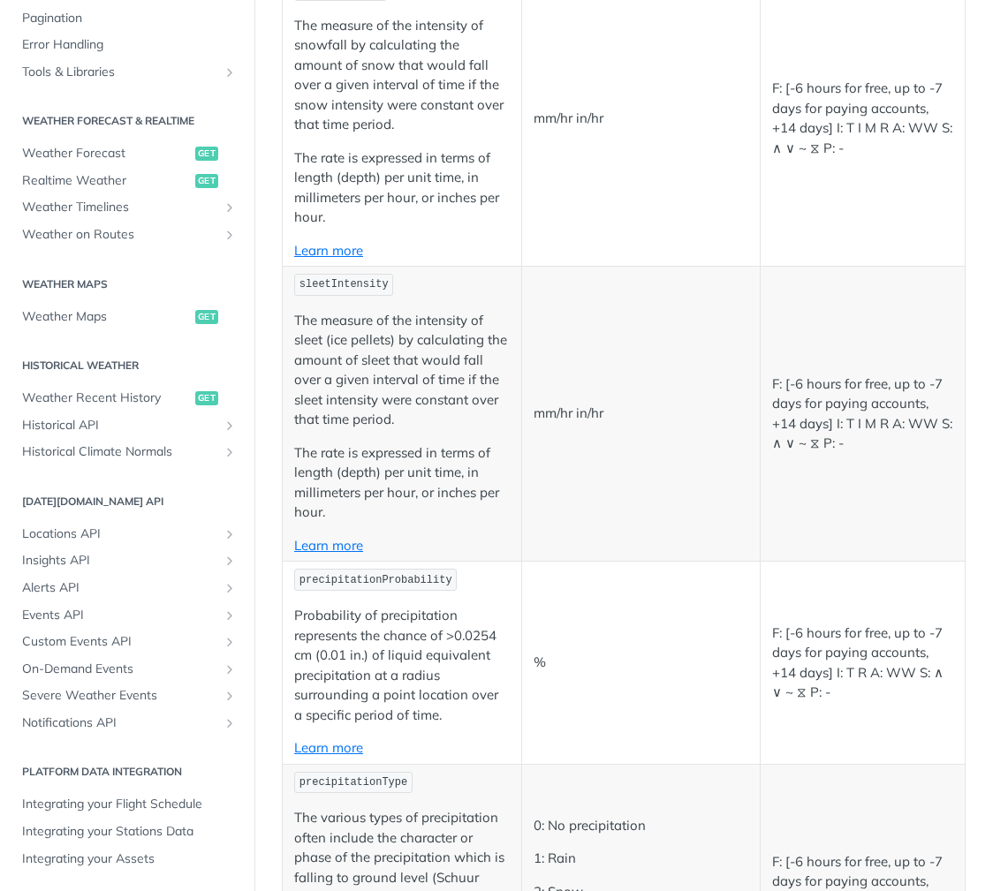
scroll to position [2712, 0]
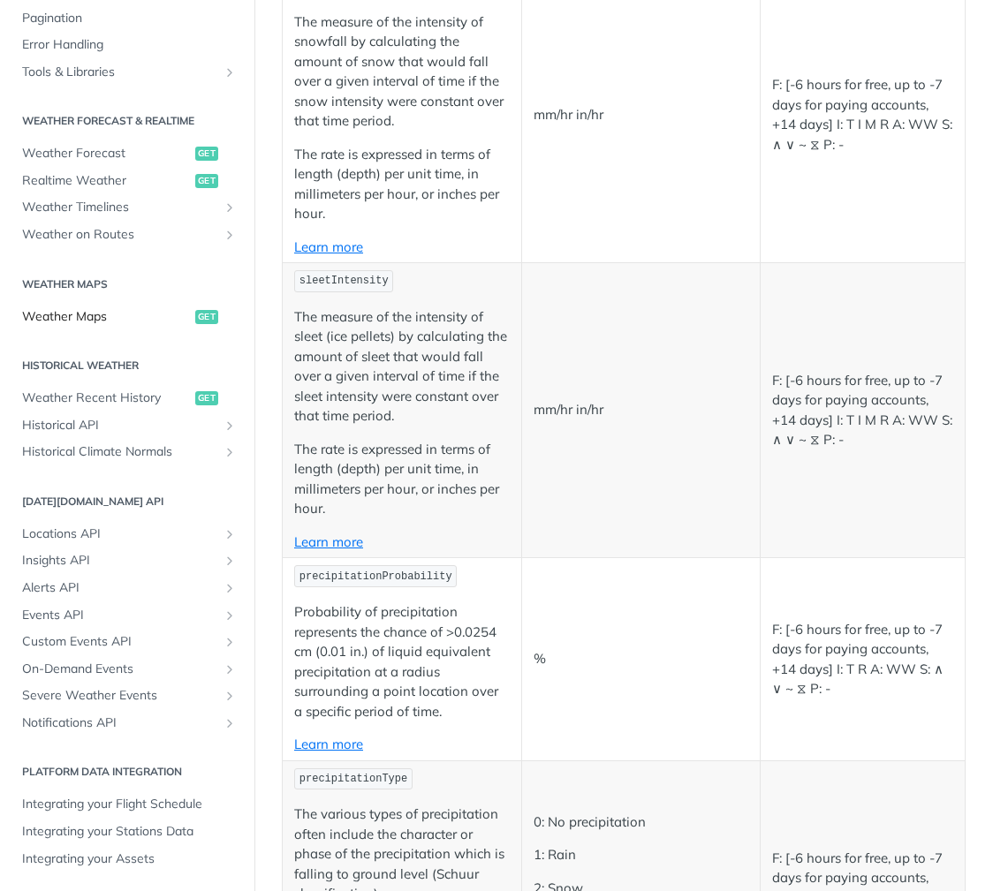
click at [68, 319] on span "Weather Maps" at bounding box center [106, 317] width 169 height 18
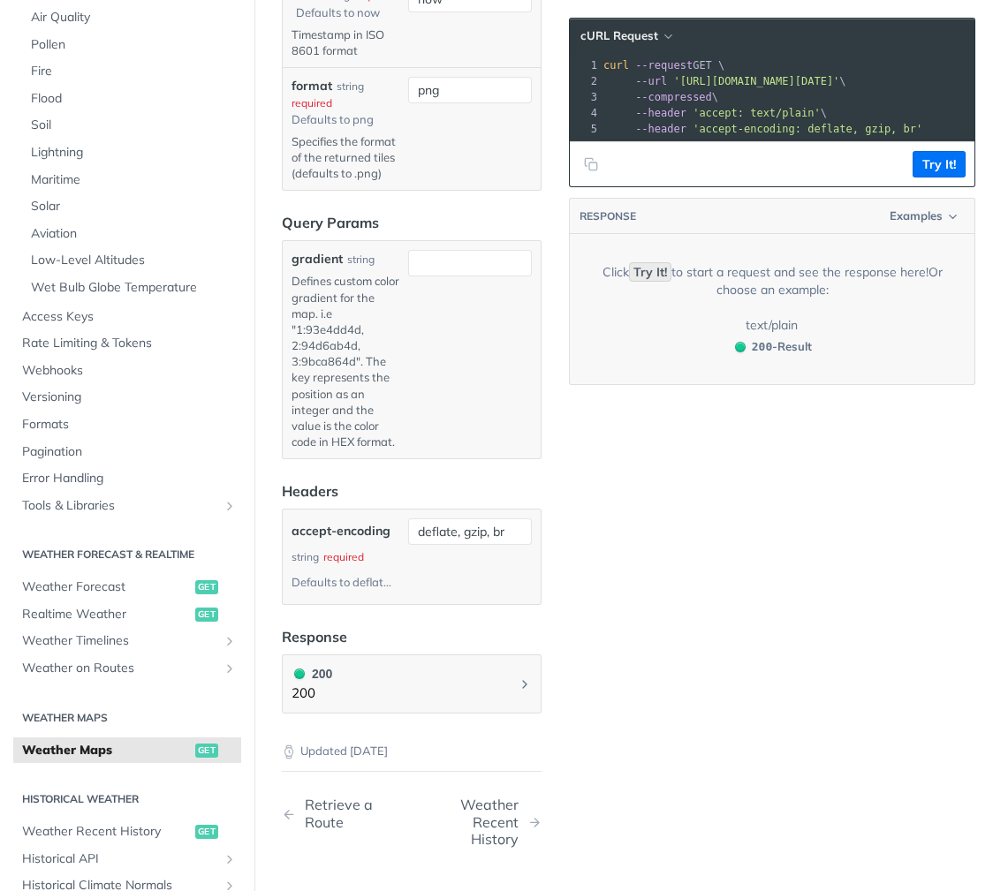
scroll to position [2311, 0]
